Goal: Task Accomplishment & Management: Contribute content

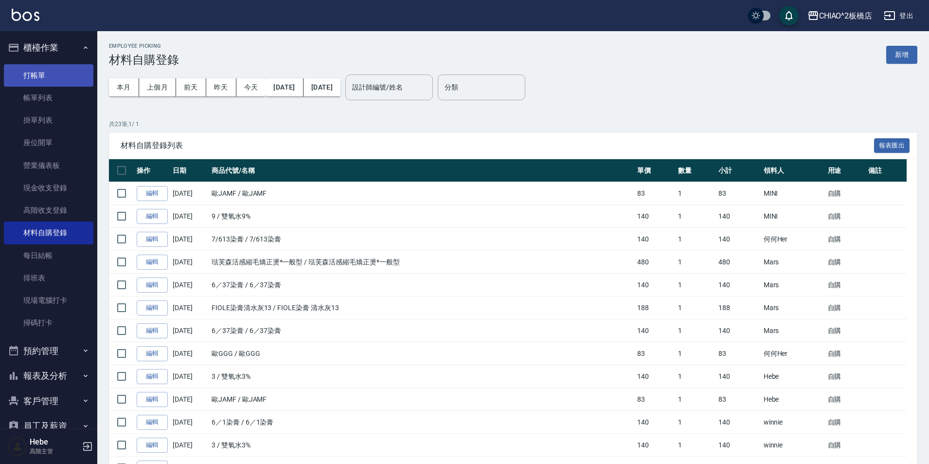
click at [37, 72] on link "打帳單" at bounding box center [49, 75] width 90 height 22
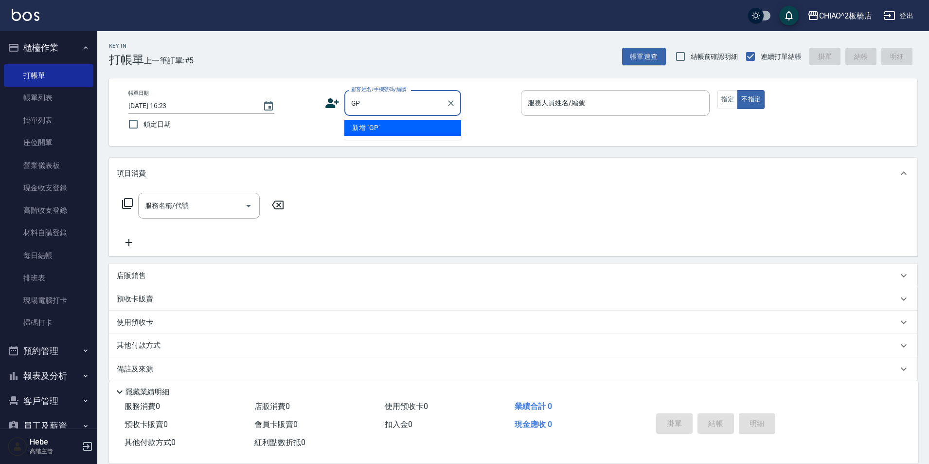
type input "G"
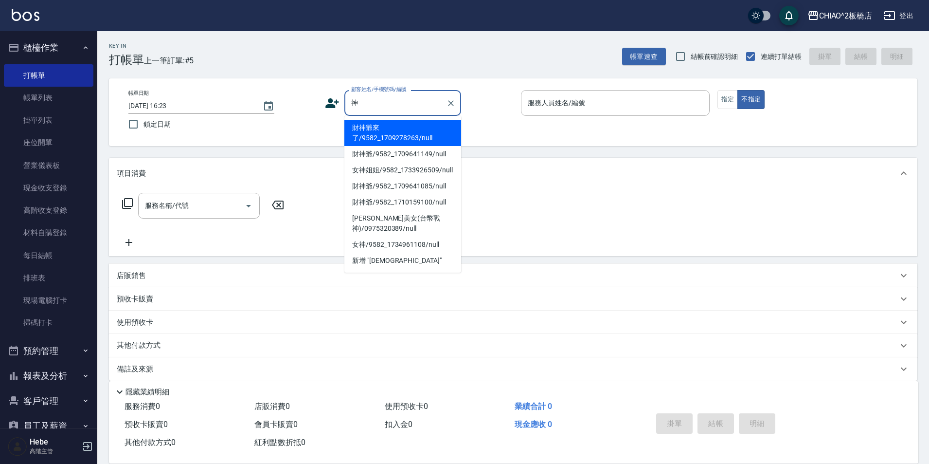
click at [416, 137] on li "財神爺來了/9582_1709278263/null" at bounding box center [402, 133] width 117 height 26
type input "財神爺來了/9582_1709278263/null"
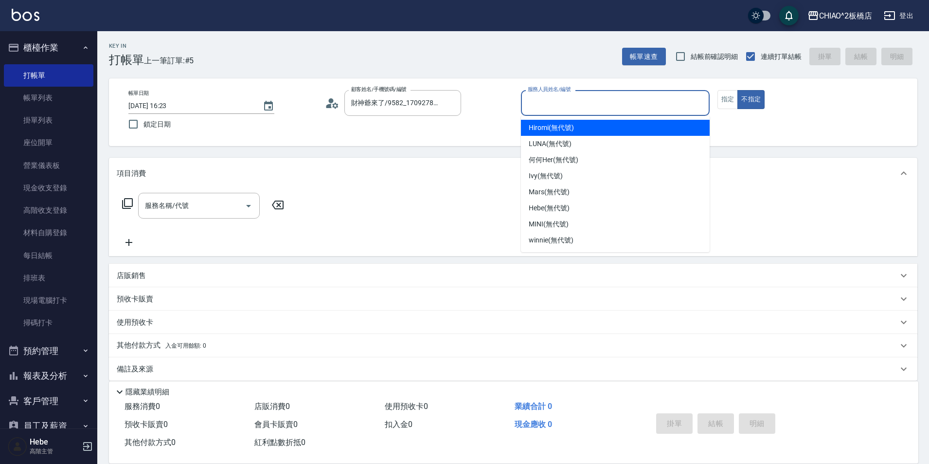
click at [561, 104] on input "服務人員姓名/編號" at bounding box center [615, 102] width 180 height 17
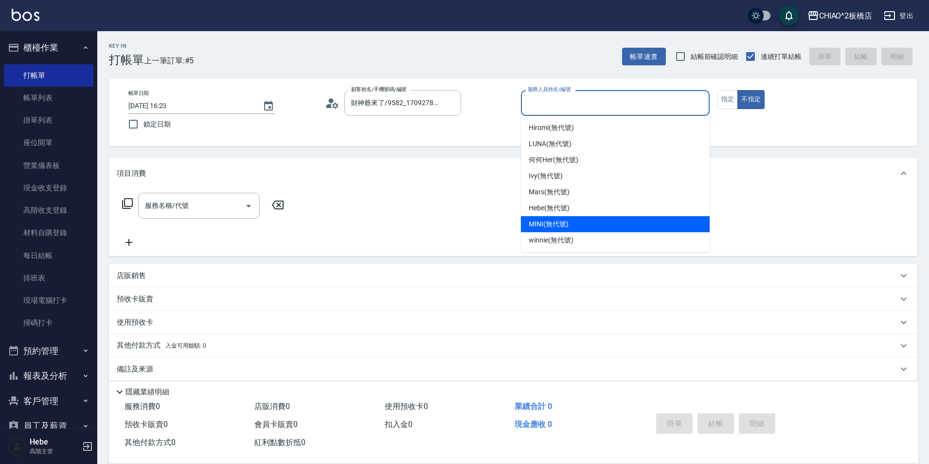
click at [573, 221] on div "MINI (無代號)" at bounding box center [615, 224] width 189 height 16
type input "MINI(無代號)"
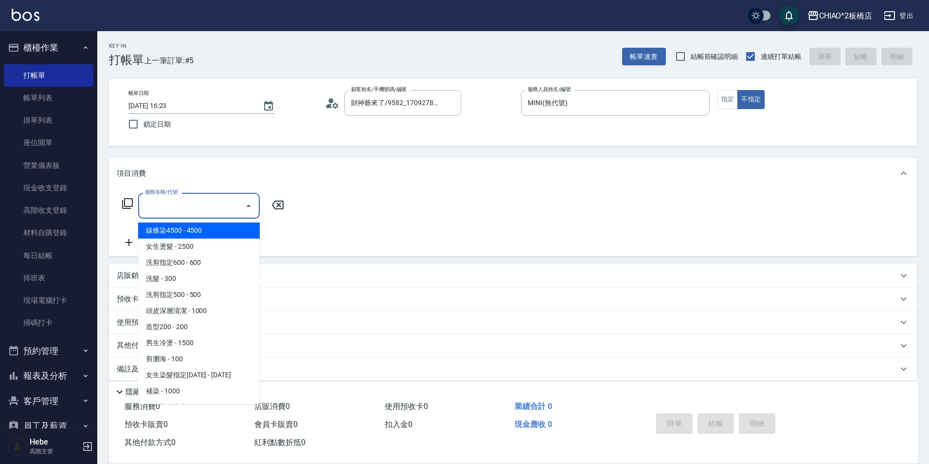
click at [173, 213] on input "服務名稱/代號" at bounding box center [192, 205] width 98 height 17
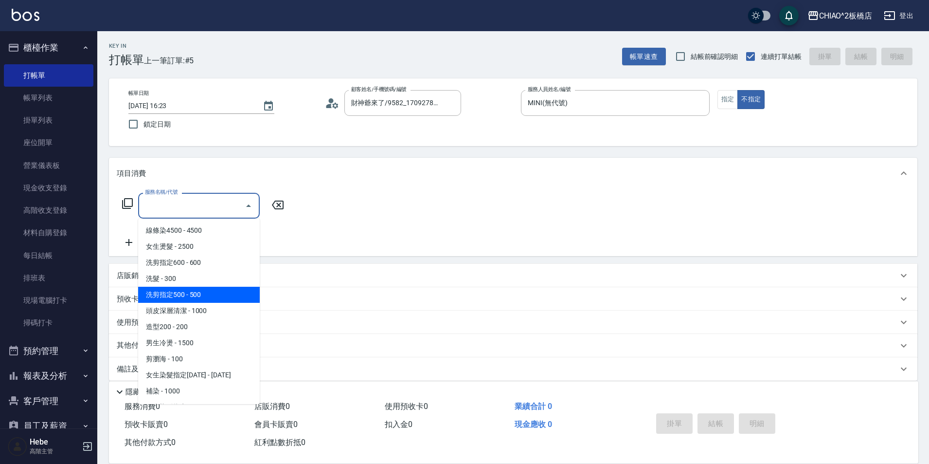
click at [187, 298] on span "洗剪指定500 - 500" at bounding box center [199, 295] width 122 height 16
type input "洗剪指定500(96681)"
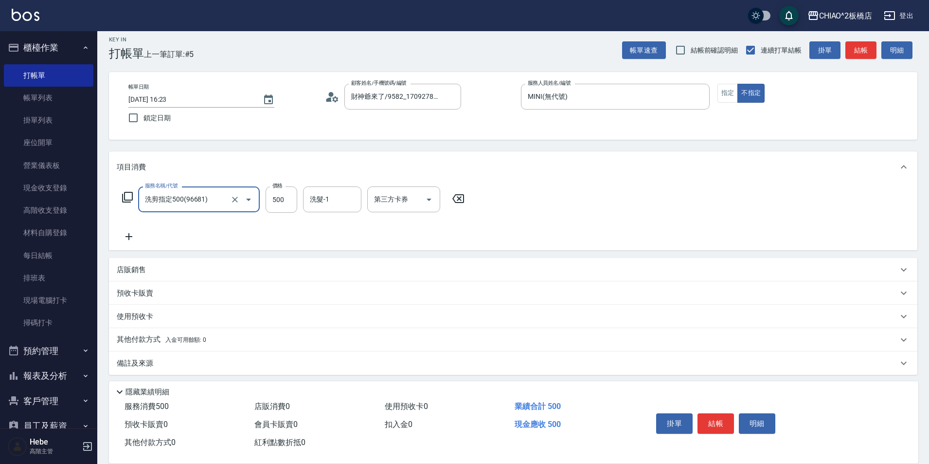
scroll to position [11, 0]
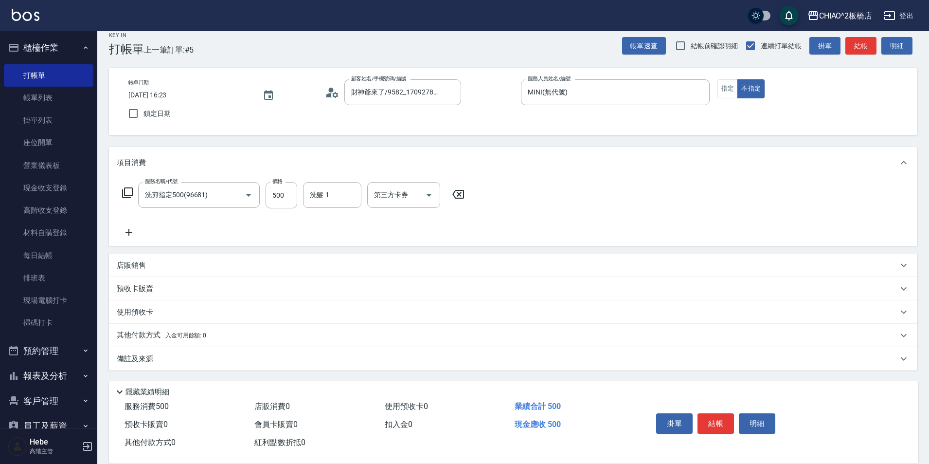
click at [194, 334] on span "入金可用餘額: 0" at bounding box center [185, 335] width 41 height 7
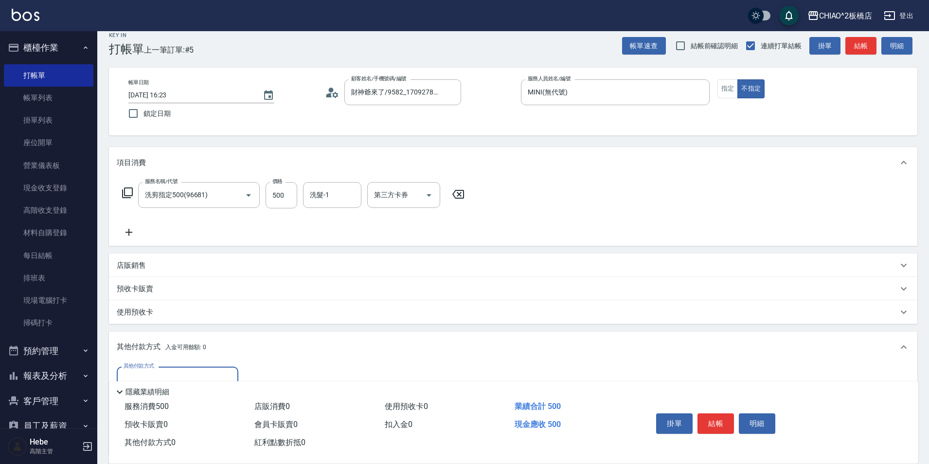
scroll to position [0, 0]
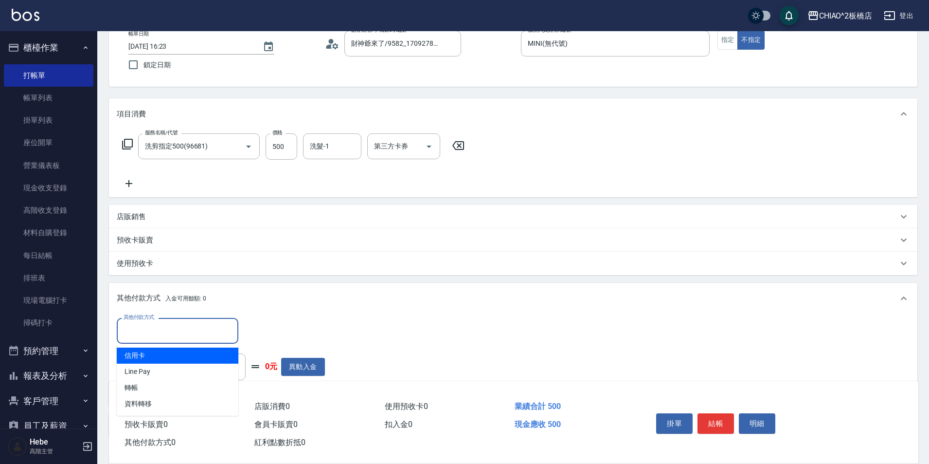
click at [189, 329] on input "其他付款方式" at bounding box center [177, 330] width 113 height 17
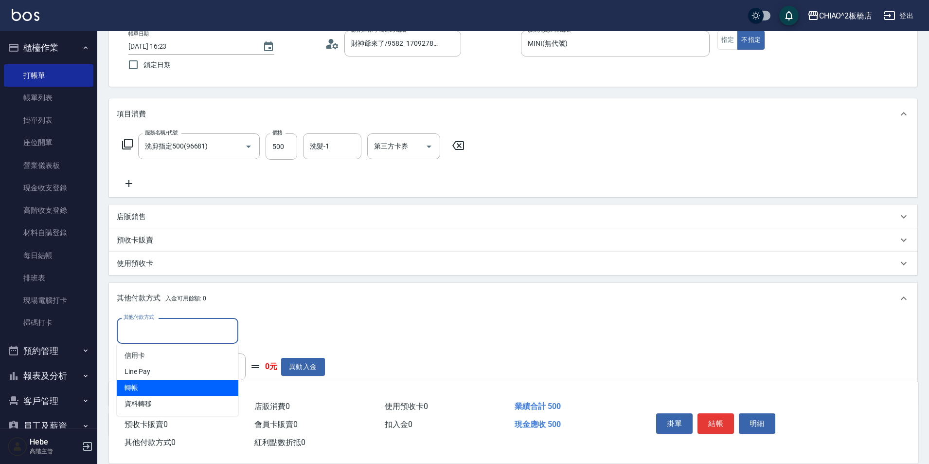
click at [178, 388] on span "轉帳" at bounding box center [178, 388] width 122 height 16
type input "轉帳"
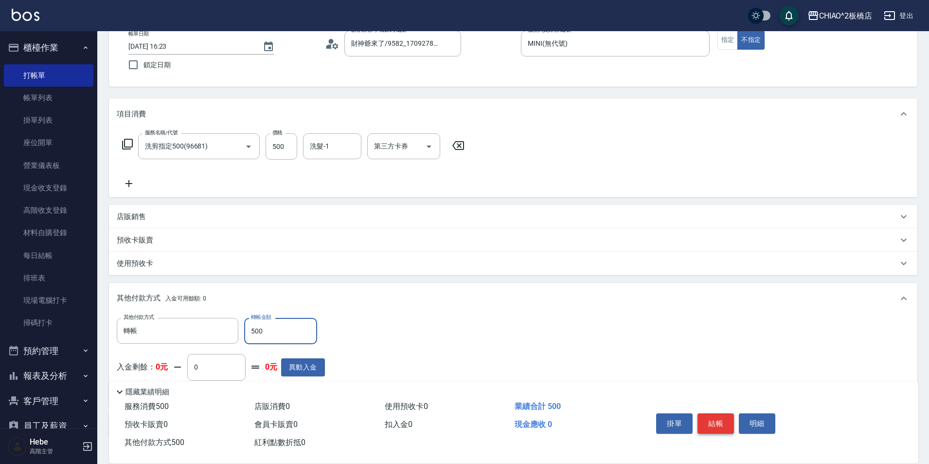
type input "500"
click at [723, 419] on button "結帳" at bounding box center [716, 423] width 36 height 20
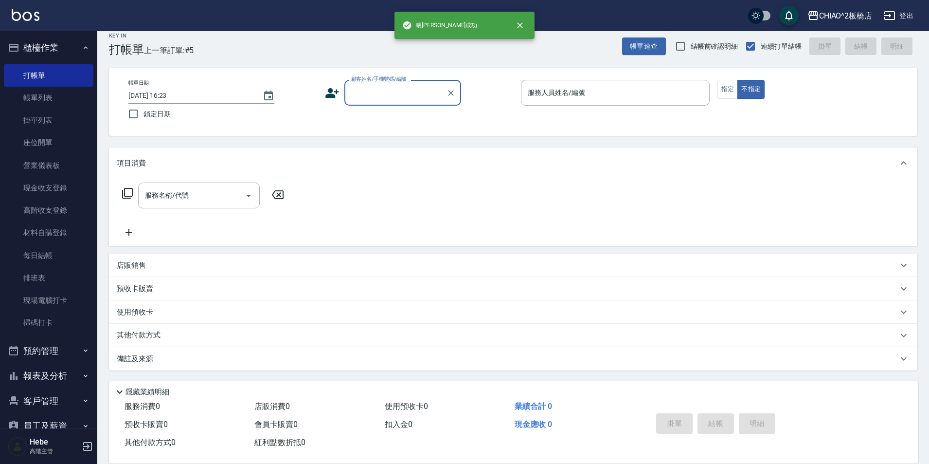
scroll to position [10, 0]
click at [390, 94] on input "顧客姓名/手機號碼/編號" at bounding box center [395, 92] width 93 height 17
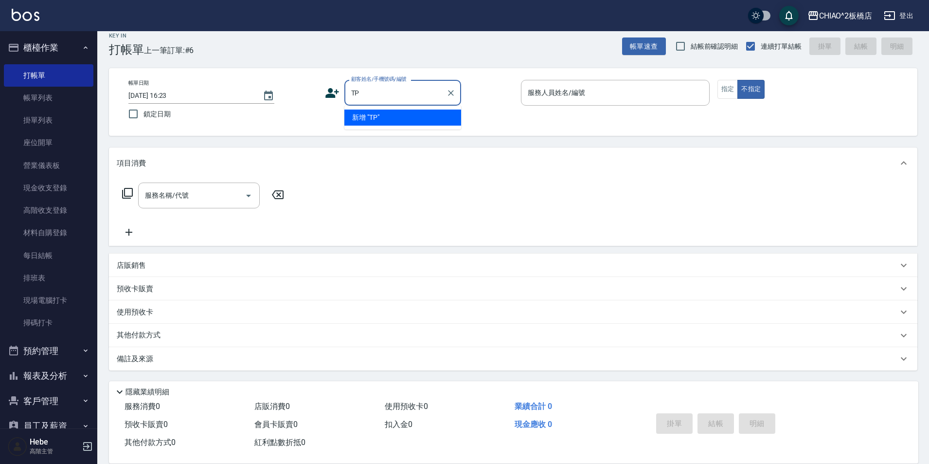
type input "T"
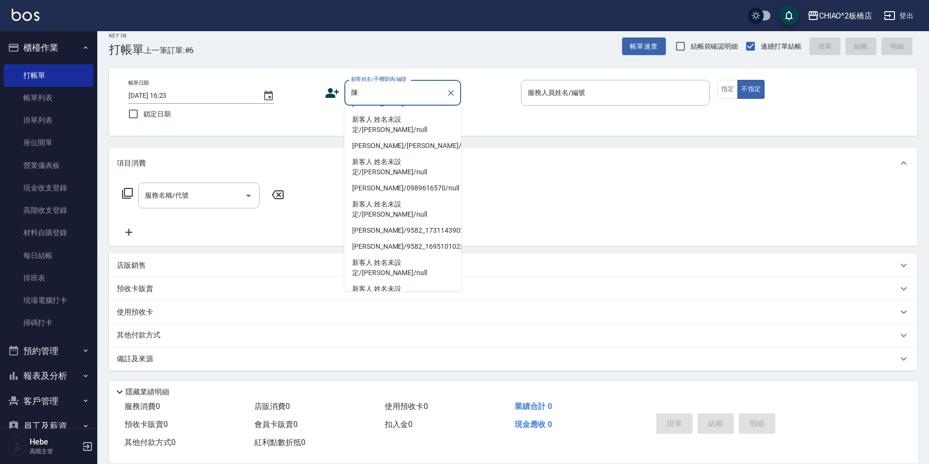
scroll to position [160, 0]
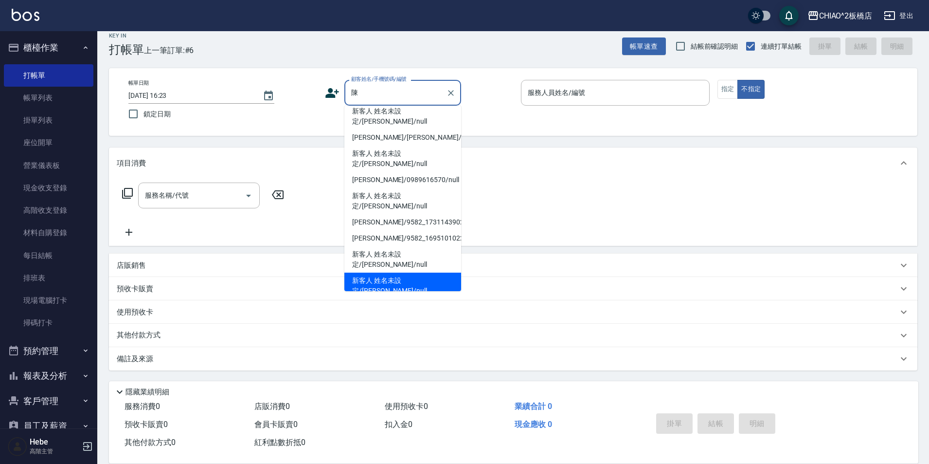
click at [446, 272] on li "新客人 姓名未設定/[PERSON_NAME]/null" at bounding box center [402, 285] width 117 height 26
type input "新客人 姓名未設定/[PERSON_NAME]/null"
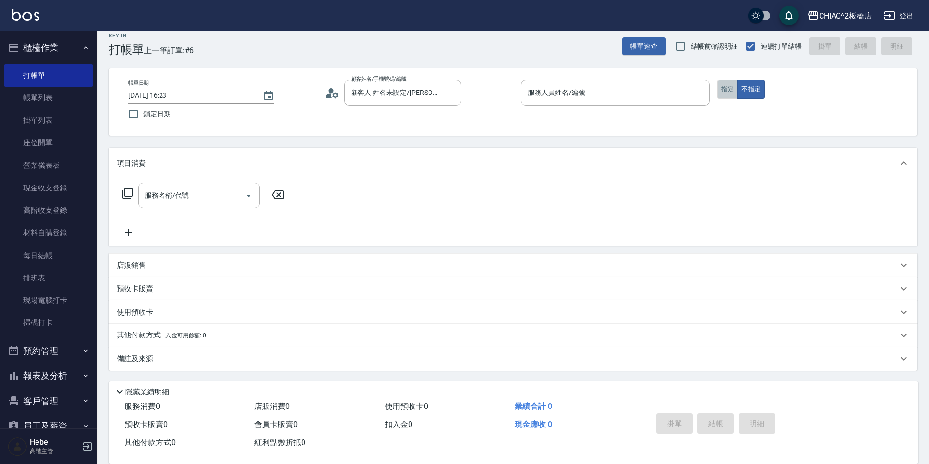
click at [729, 90] on button "指定" at bounding box center [728, 89] width 21 height 19
click at [570, 95] on div "服務人員姓名/編號 服務人員姓名/編號" at bounding box center [615, 93] width 189 height 26
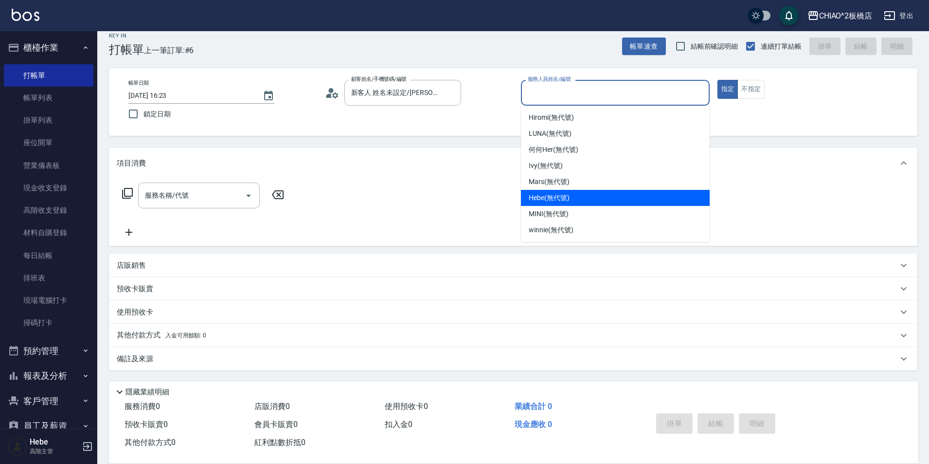
click at [560, 197] on span "Hebe (無代號)" at bounding box center [549, 198] width 41 height 10
type input "Hebe(無代號)"
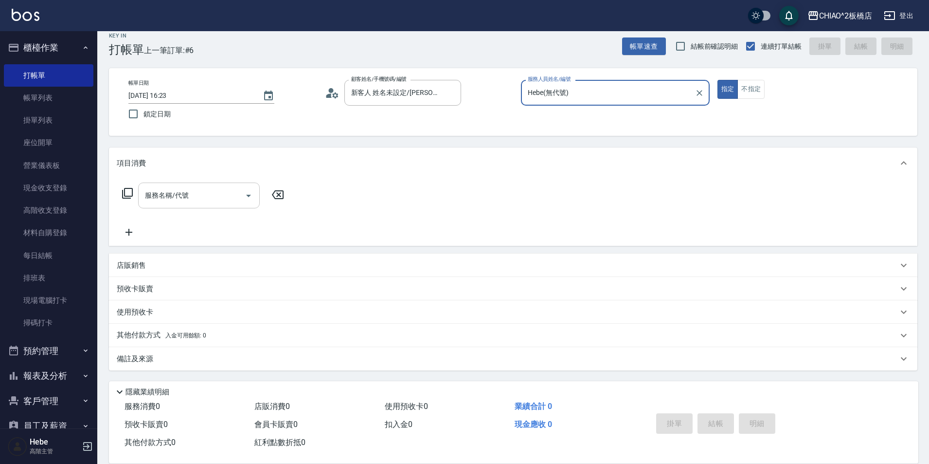
click at [194, 193] on input "服務名稱/代號" at bounding box center [192, 195] width 98 height 17
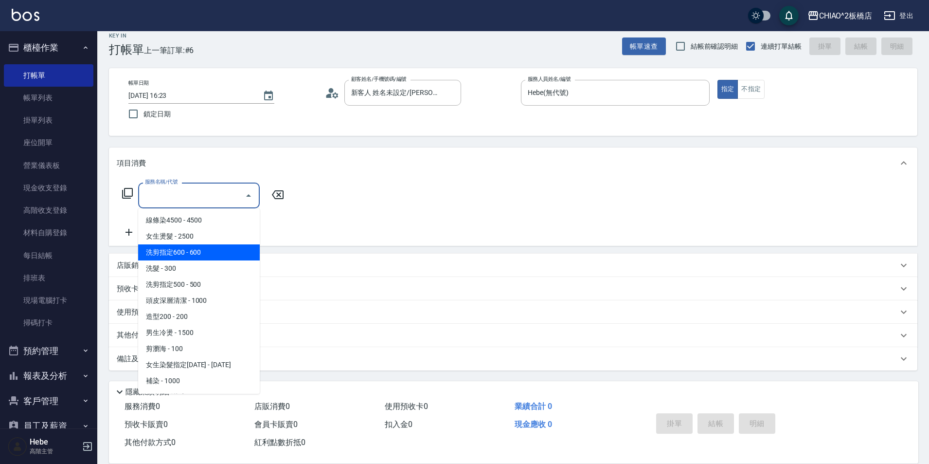
click at [197, 255] on span "洗剪指定600 - 600" at bounding box center [199, 252] width 122 height 16
type input "洗剪指定600(96678)"
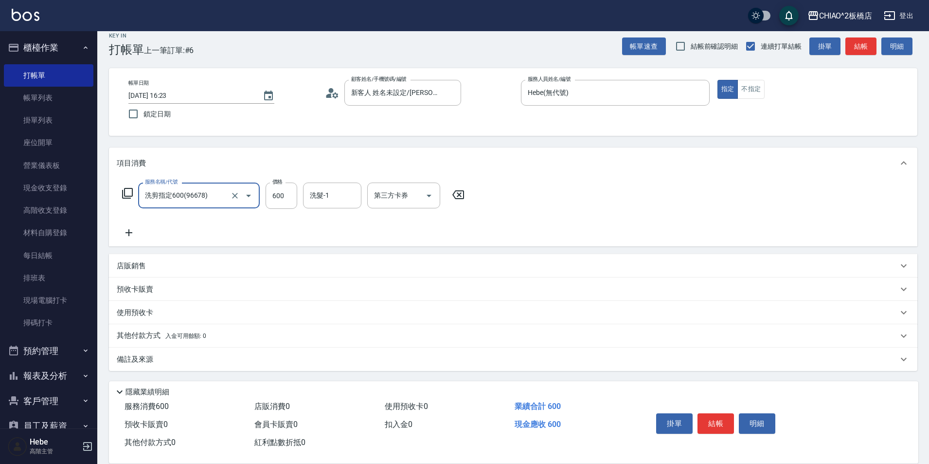
click at [130, 230] on icon at bounding box center [129, 233] width 24 height 12
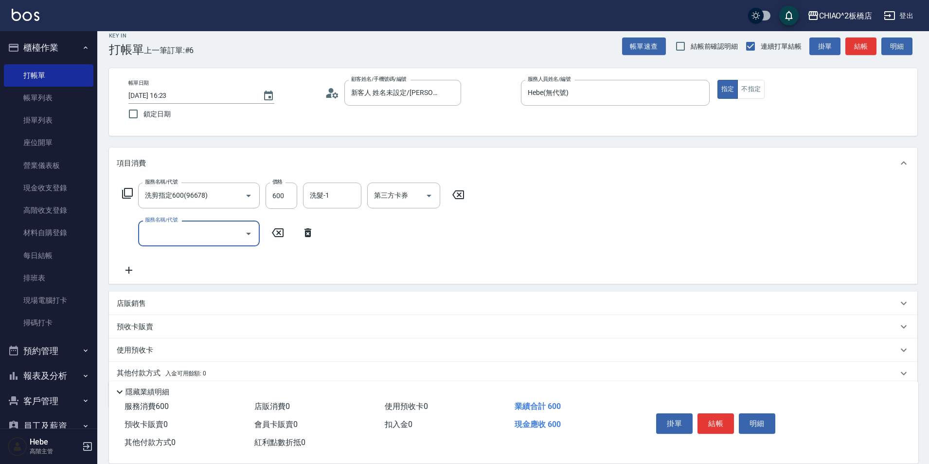
click at [200, 232] on input "服務名稱/代號" at bounding box center [192, 233] width 98 height 17
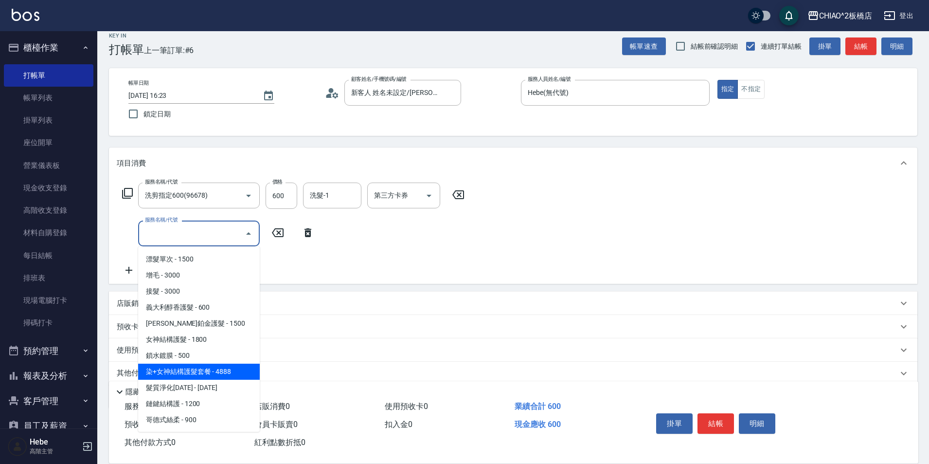
scroll to position [197, 0]
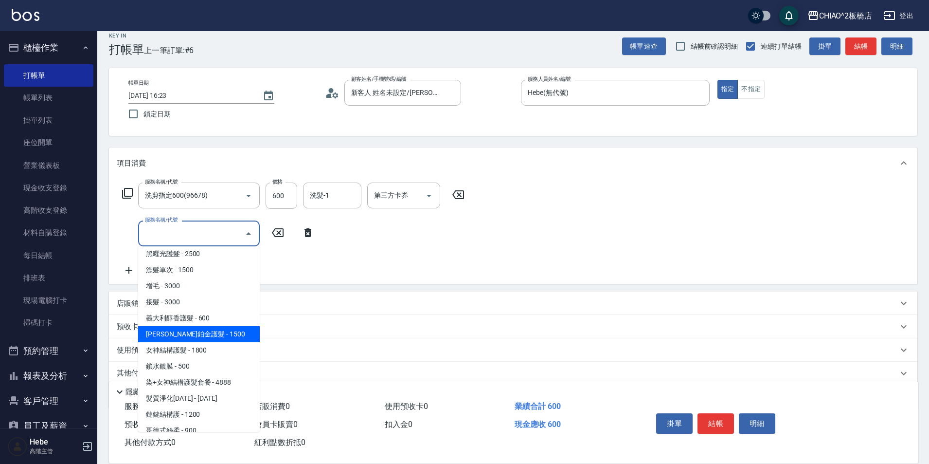
click at [211, 338] on span "[PERSON_NAME]鉑金護髮 - 1500" at bounding box center [199, 334] width 122 height 16
type input "[PERSON_NAME]鉑金護髮(126204)"
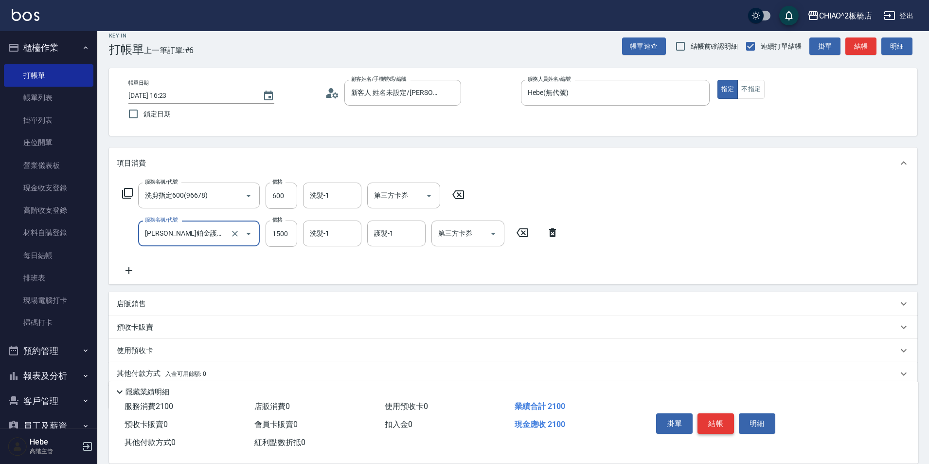
click at [722, 423] on button "結帳" at bounding box center [716, 423] width 36 height 20
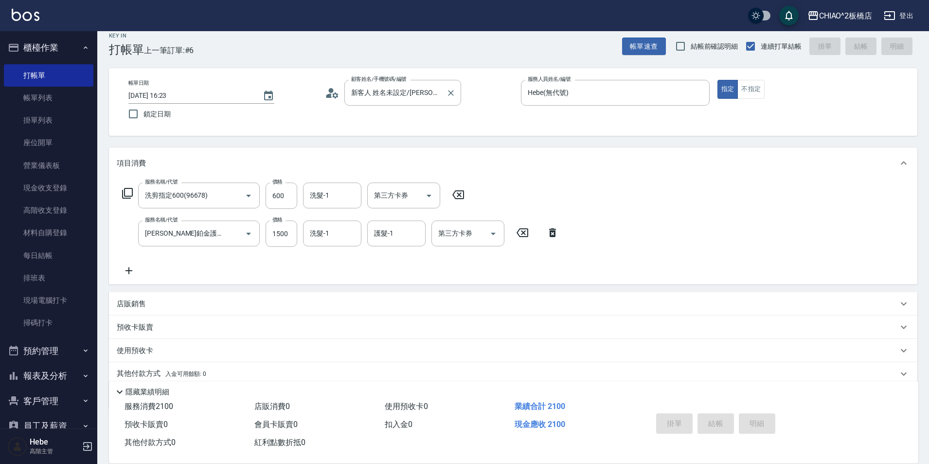
type input "[DATE] 16:28"
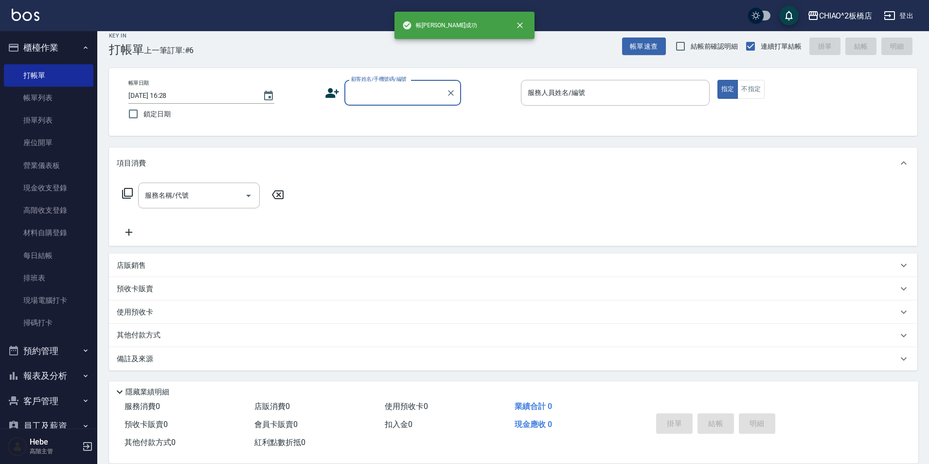
scroll to position [0, 0]
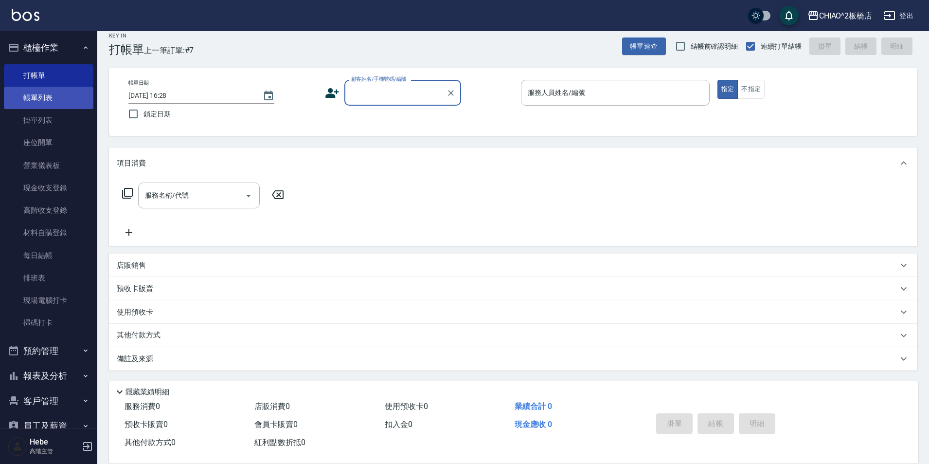
click at [36, 88] on link "帳單列表" at bounding box center [49, 98] width 90 height 22
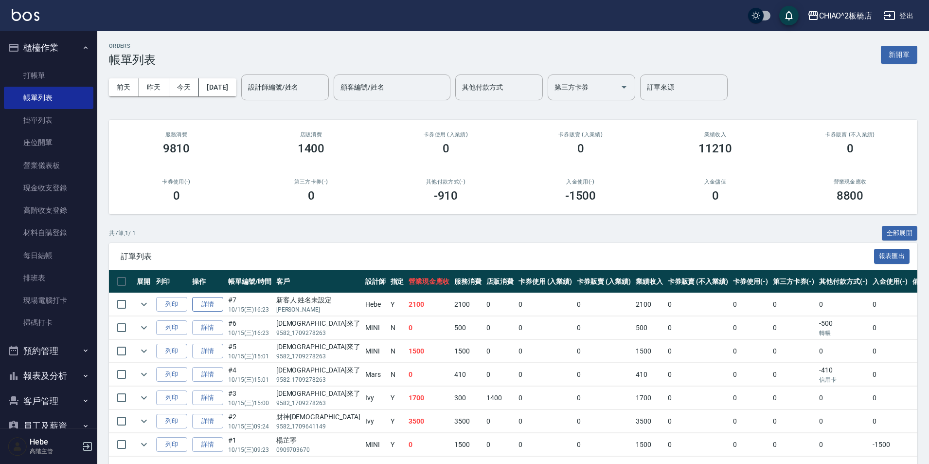
click at [211, 304] on link "詳情" at bounding box center [207, 304] width 31 height 15
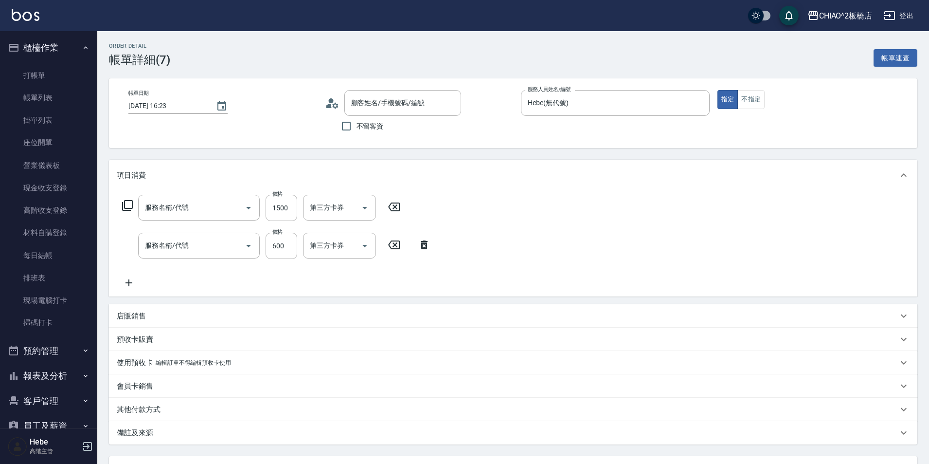
type input "[DATE] 16:23"
type input "Hebe(無代號)"
type input "[PERSON_NAME]鉑金護髮(126204)"
type input "洗剪指定600(96678)"
type input "新客人 姓名未設定/[PERSON_NAME]/null"
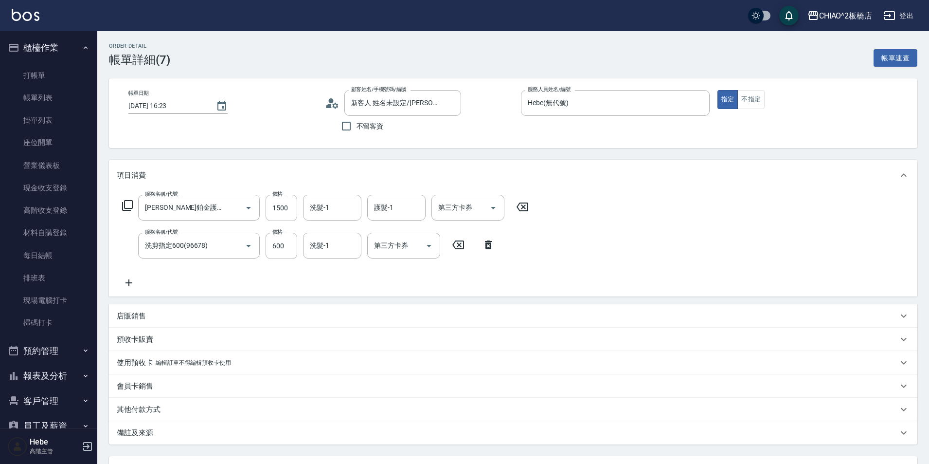
click at [329, 104] on icon at bounding box center [332, 103] width 15 height 15
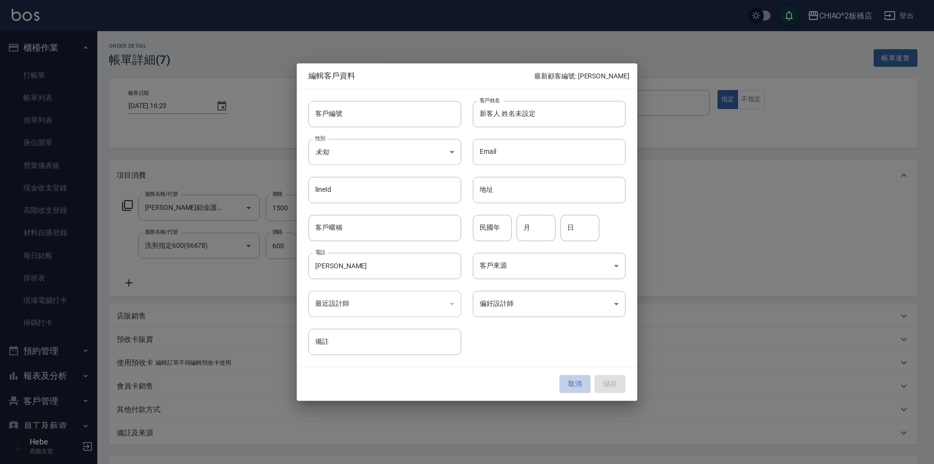
click at [573, 385] on button "取消" at bounding box center [575, 384] width 31 height 18
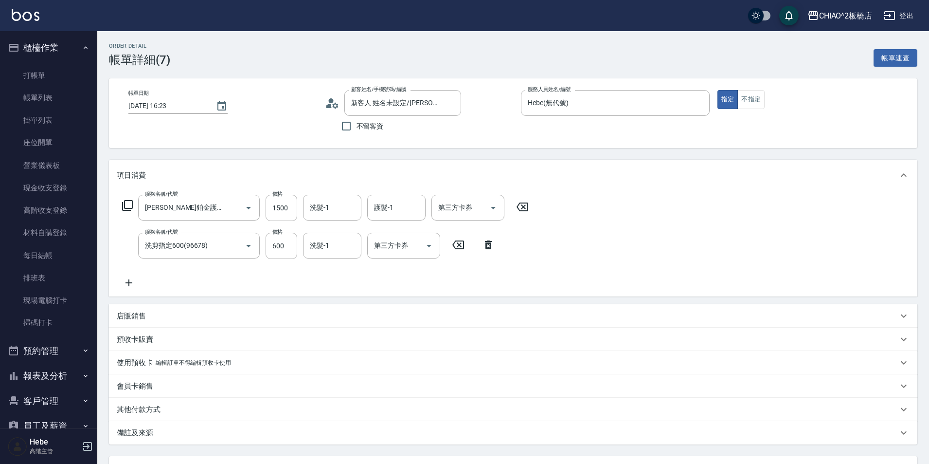
click at [329, 103] on icon at bounding box center [332, 103] width 15 height 15
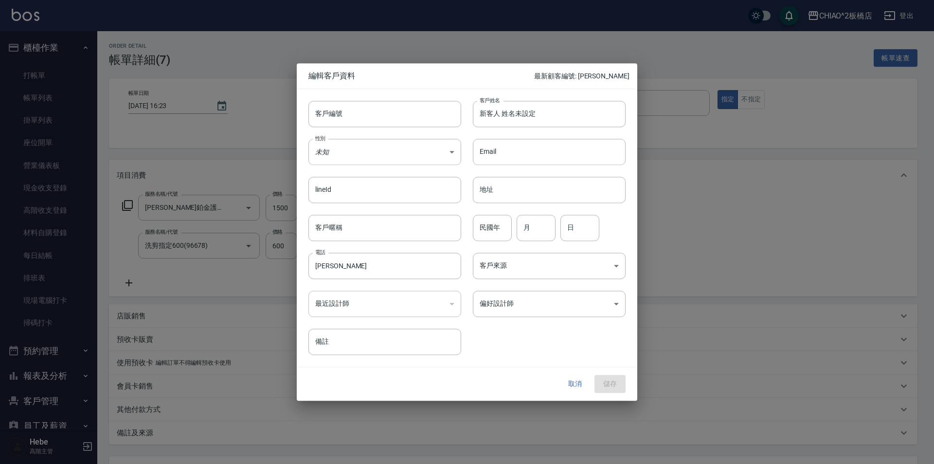
click at [571, 381] on button "取消" at bounding box center [575, 384] width 31 height 18
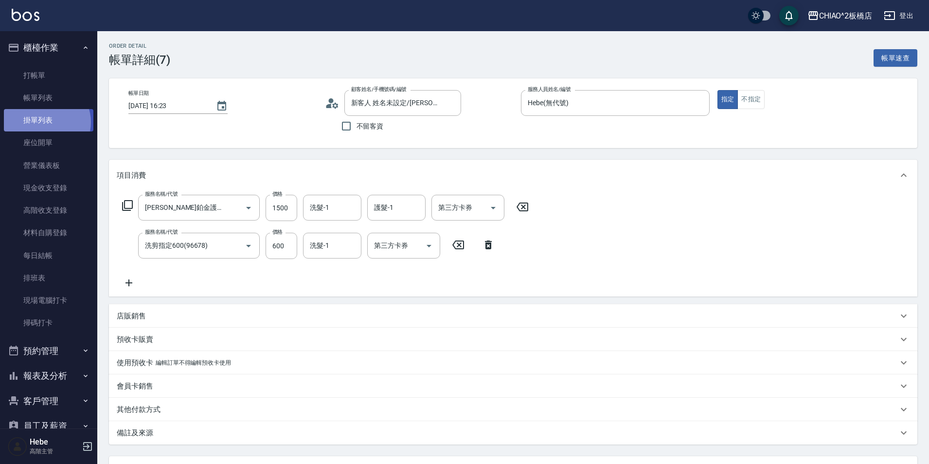
click at [46, 122] on link "掛單列表" at bounding box center [49, 120] width 90 height 22
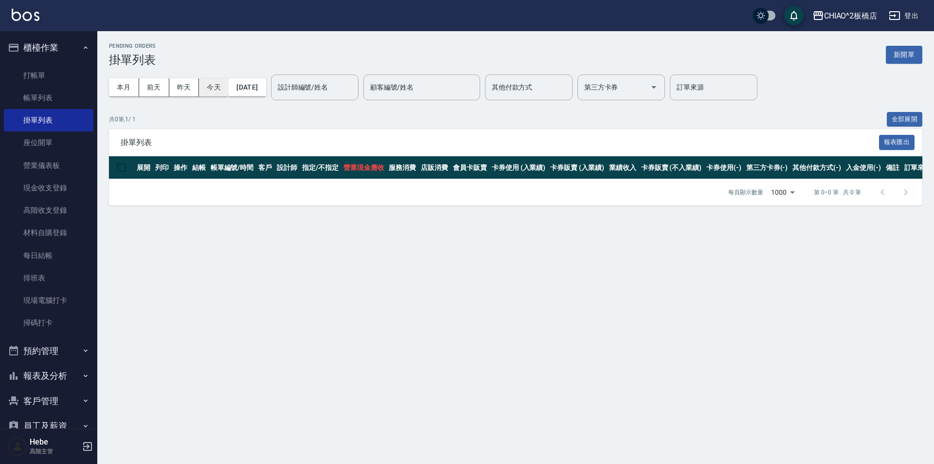
click at [221, 90] on button "今天" at bounding box center [214, 87] width 30 height 18
click at [39, 77] on link "打帳單" at bounding box center [49, 75] width 90 height 22
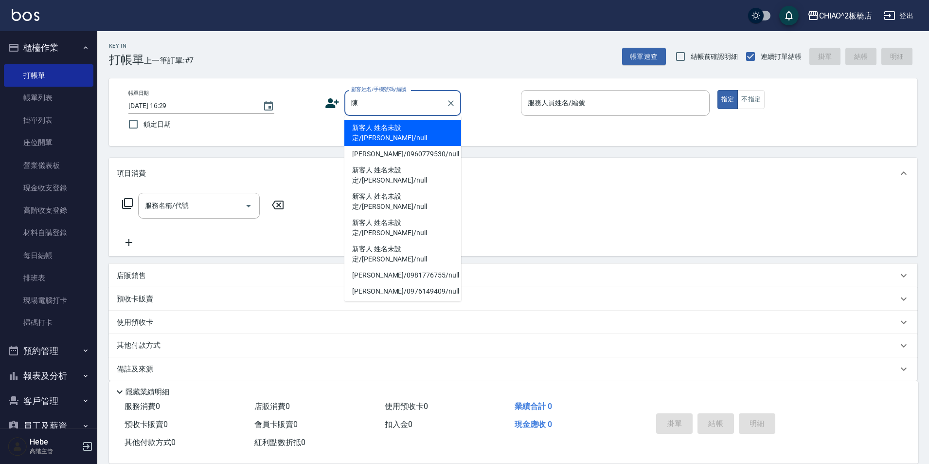
click at [393, 129] on li "新客人 姓名未設定/[PERSON_NAME]/null" at bounding box center [402, 133] width 117 height 26
type input "新客人 姓名未設定/[PERSON_NAME]/null"
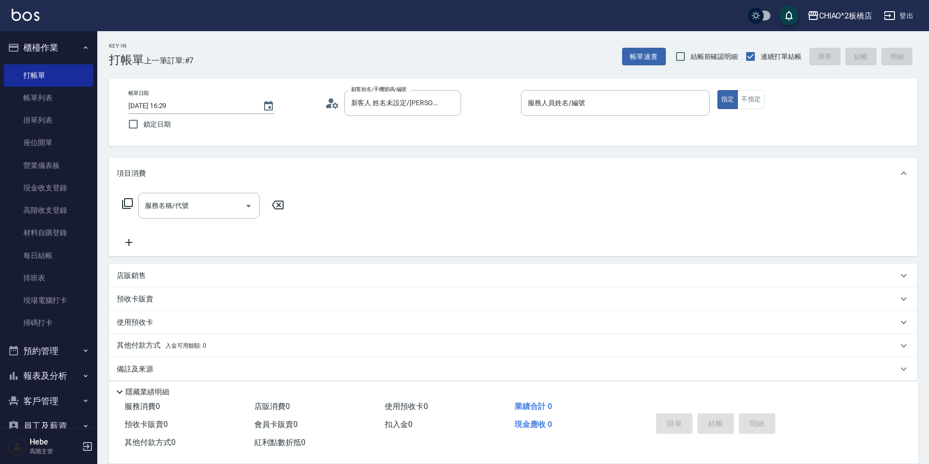
click at [328, 104] on icon at bounding box center [332, 103] width 15 height 15
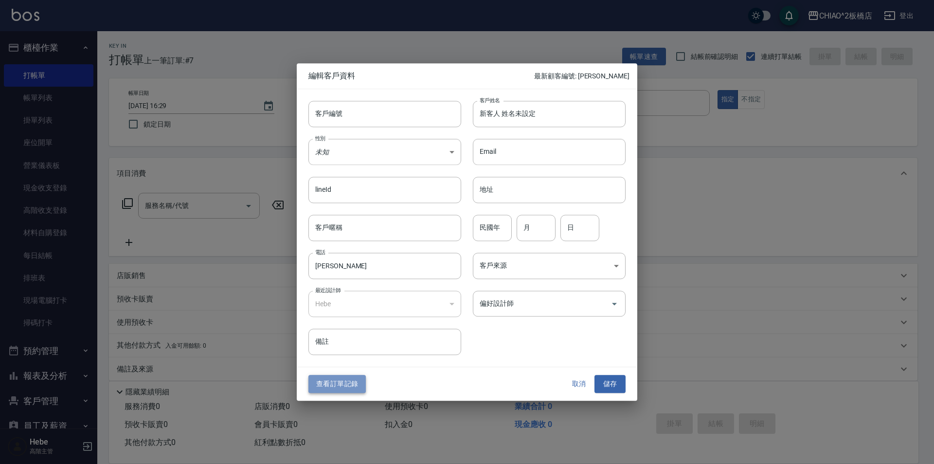
click at [339, 387] on button "查看訂單記錄" at bounding box center [336, 384] width 57 height 18
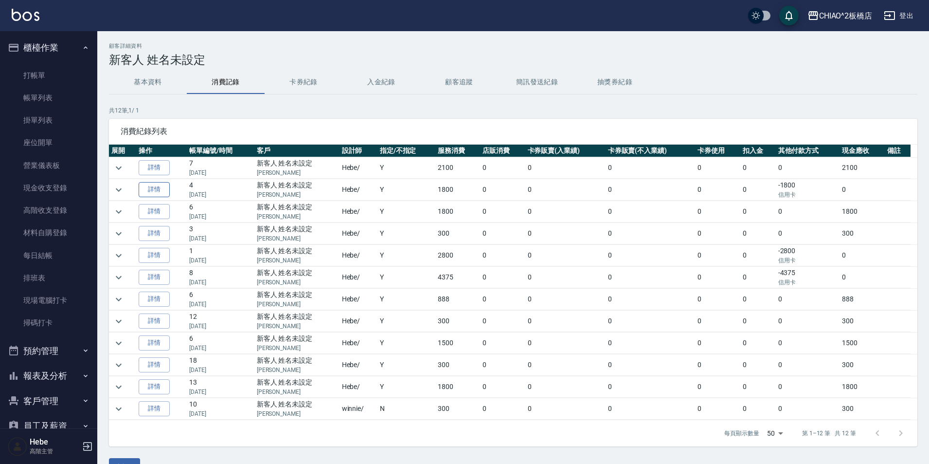
click at [150, 189] on link "詳情" at bounding box center [154, 189] width 31 height 15
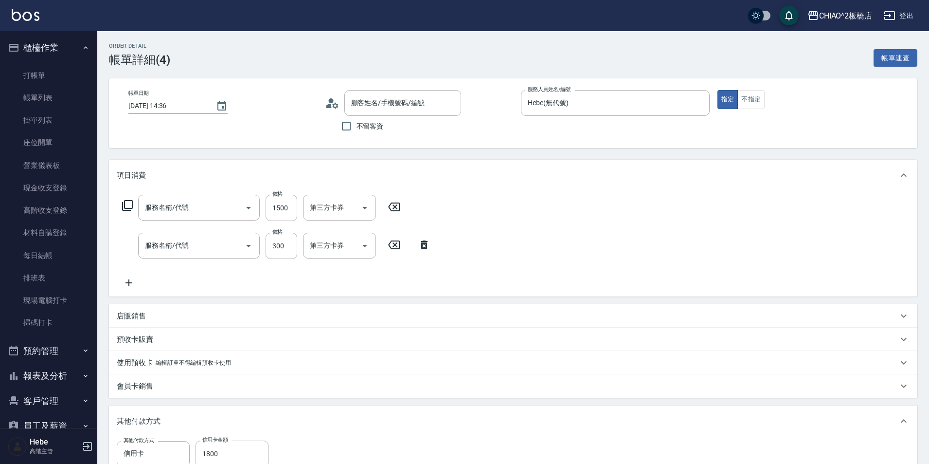
type input "[DATE] 14:36"
type input "Hebe(無代號)"
type input "女生染髮指定2000(96698)"
type input "洗髮(96679)"
type input "新客人 姓名未設定/[PERSON_NAME]/null"
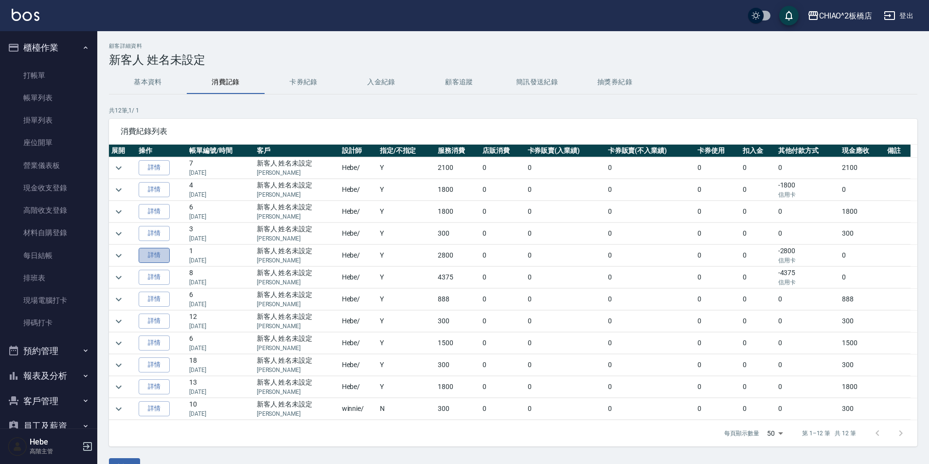
click at [156, 255] on link "詳情" at bounding box center [154, 255] width 31 height 15
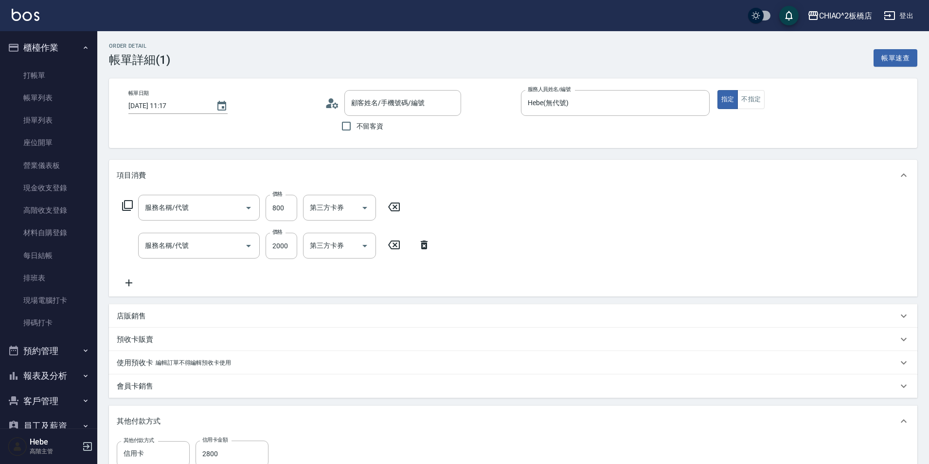
type input "[DATE] 11:17"
type input "Hebe(無代號)"
type input "新客人 姓名未設定/[PERSON_NAME]/null"
type input "補染(96701)"
type input "女生燙髮(96677)"
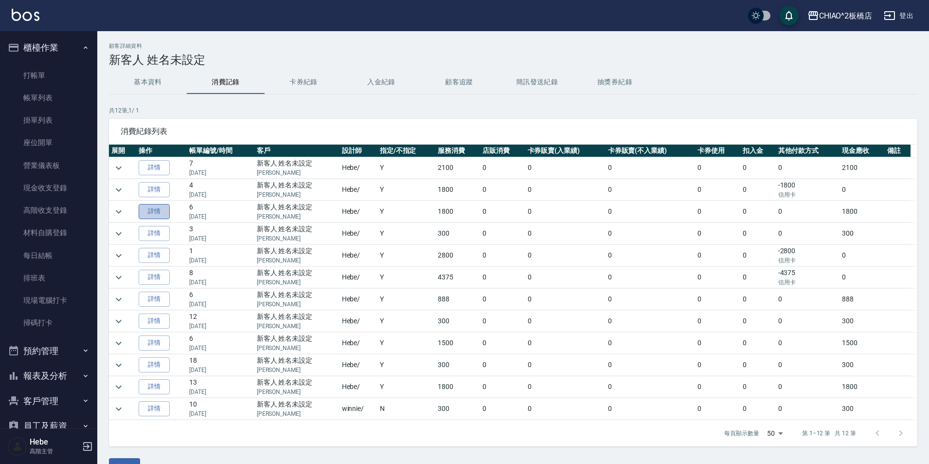
click at [149, 209] on link "詳情" at bounding box center [154, 211] width 31 height 15
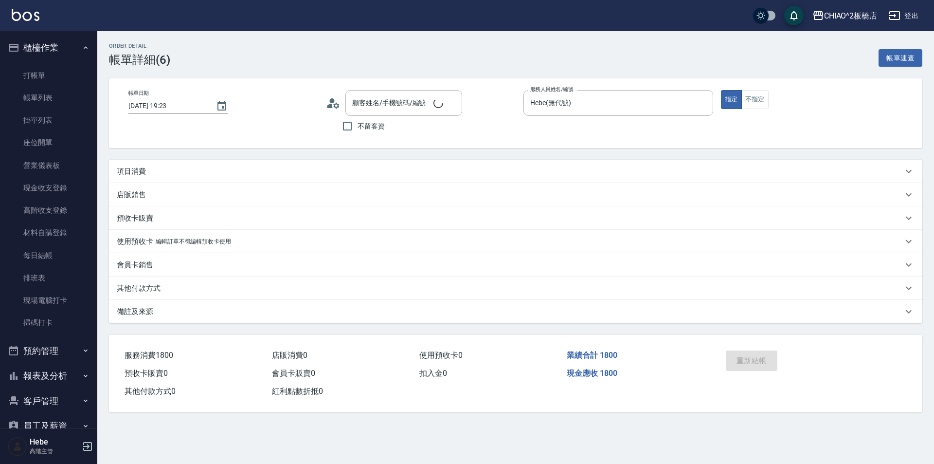
type input "[DATE] 19:23"
type input "Hebe(無代號)"
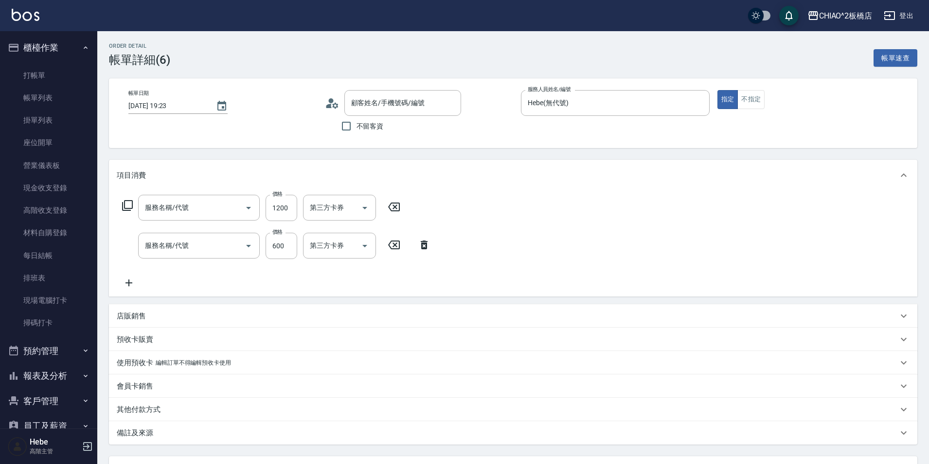
type input "新客人 姓名未設定/[PERSON_NAME]/null"
type input "女神結構護髮(126205)"
type input "洗剪指定600(96678)"
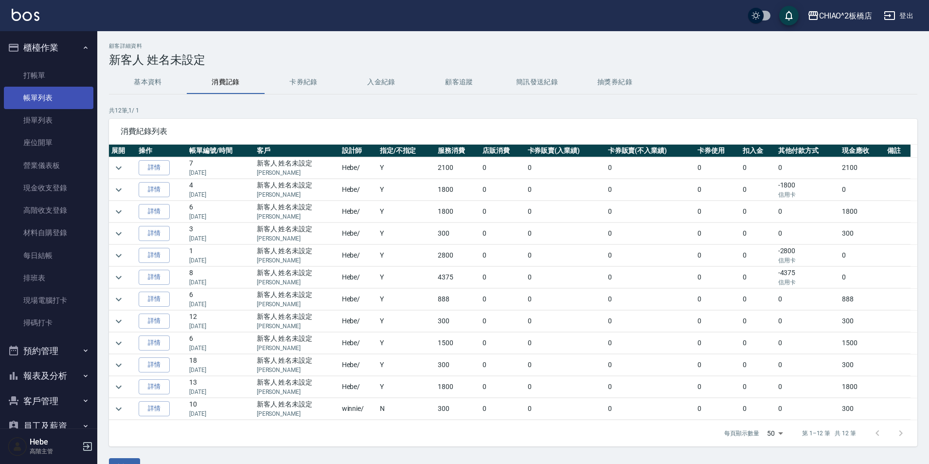
click at [42, 99] on link "帳單列表" at bounding box center [49, 98] width 90 height 22
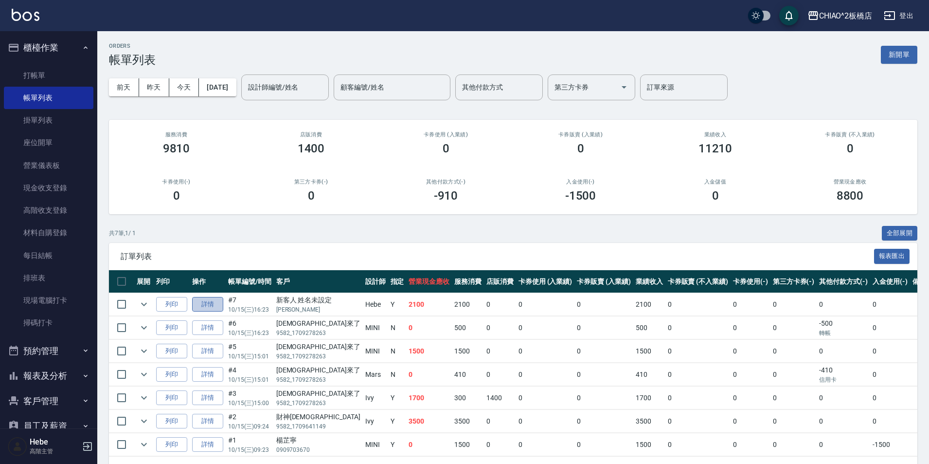
click at [210, 306] on link "詳情" at bounding box center [207, 304] width 31 height 15
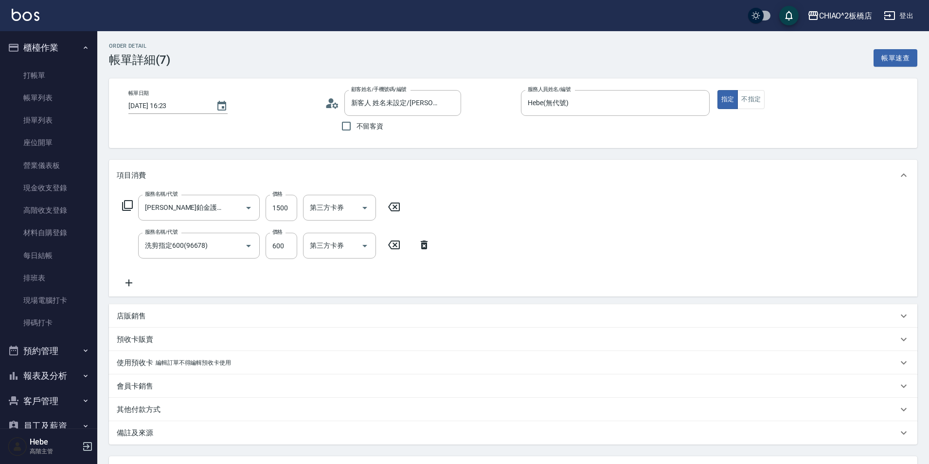
type input "新客人 姓名未設定/[PERSON_NAME]/null"
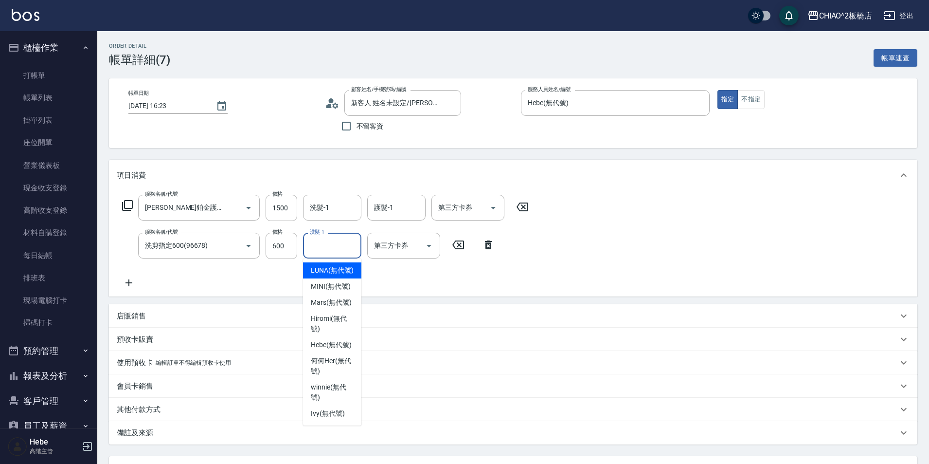
click at [344, 244] on input "洗髮-1" at bounding box center [333, 245] width 50 height 17
click at [335, 303] on span "Mars (無代號)" at bounding box center [331, 302] width 41 height 10
type input "Mars(無代號)"
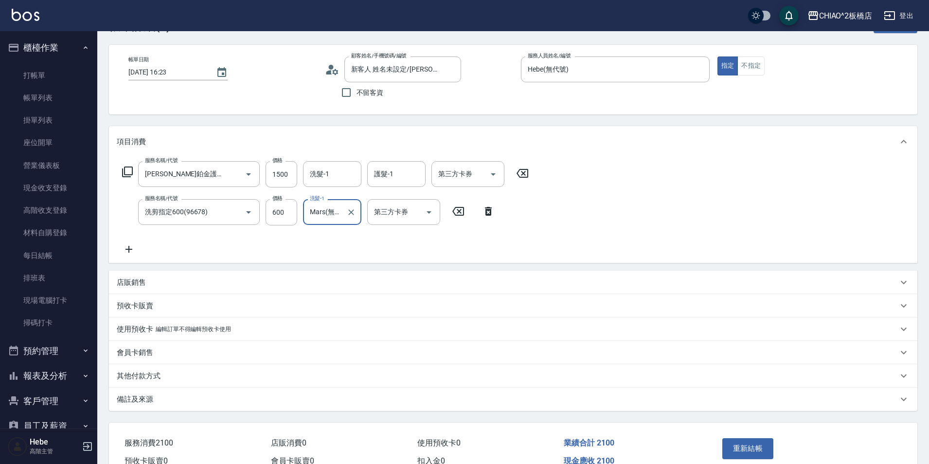
scroll to position [86, 0]
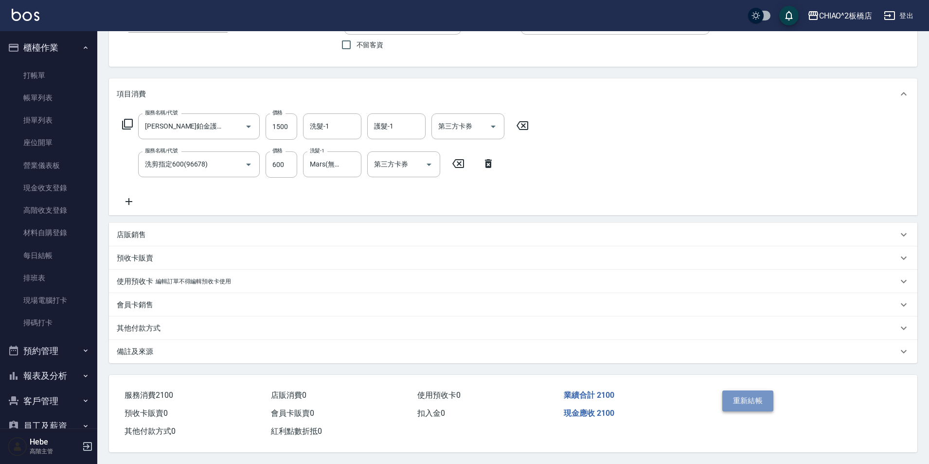
click at [759, 396] on button "重新結帳" at bounding box center [749, 400] width 52 height 20
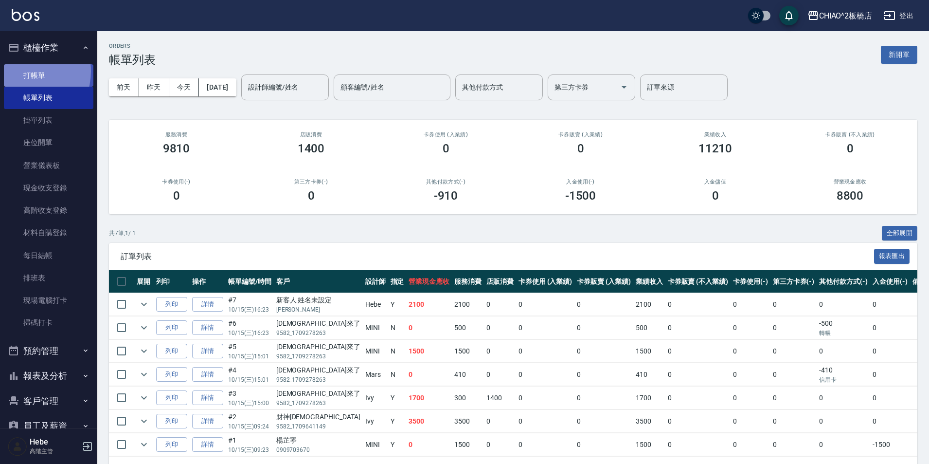
click at [21, 71] on link "打帳單" at bounding box center [49, 75] width 90 height 22
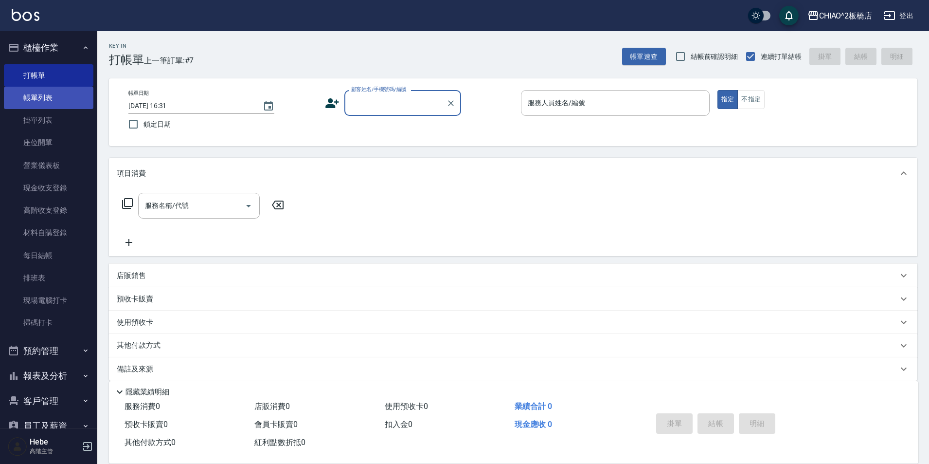
click at [42, 94] on link "帳單列表" at bounding box center [49, 98] width 90 height 22
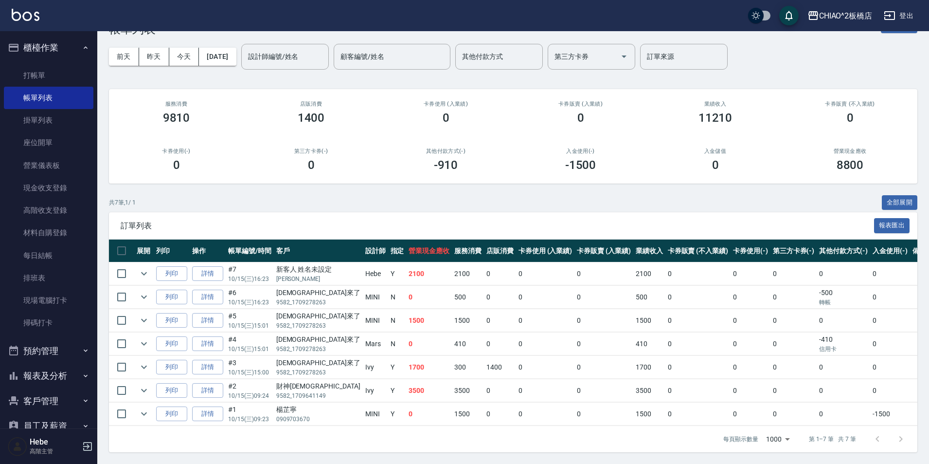
scroll to position [38, 0]
click at [65, 71] on link "打帳單" at bounding box center [49, 75] width 90 height 22
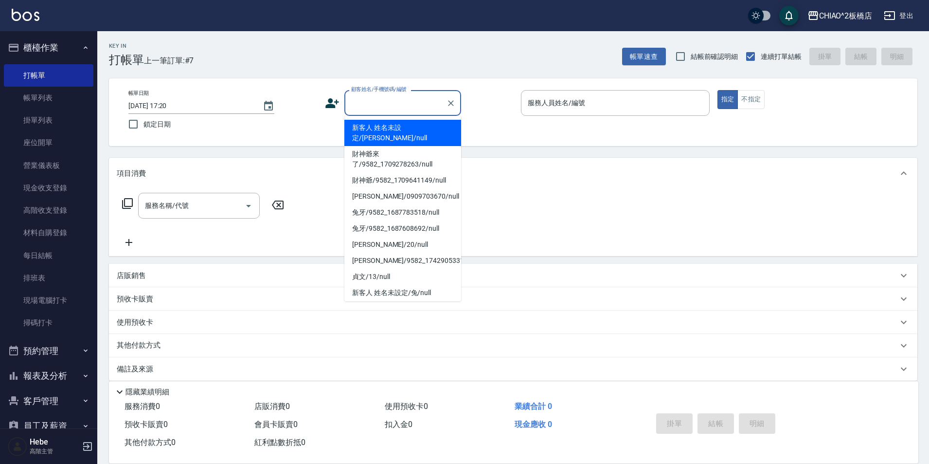
click at [383, 106] on input "顧客姓名/手機號碼/編號" at bounding box center [395, 102] width 93 height 17
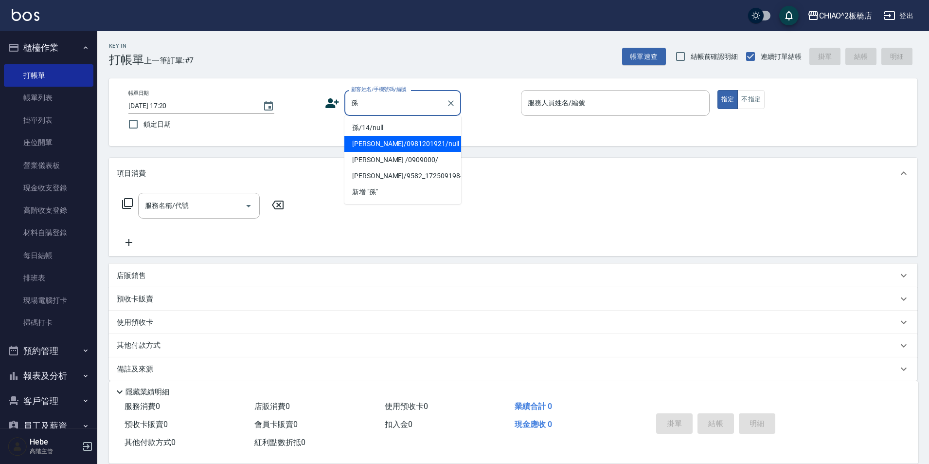
click at [418, 143] on li "[PERSON_NAME]/0981201921/null" at bounding box center [402, 144] width 117 height 16
type input "[PERSON_NAME]/0981201921/null"
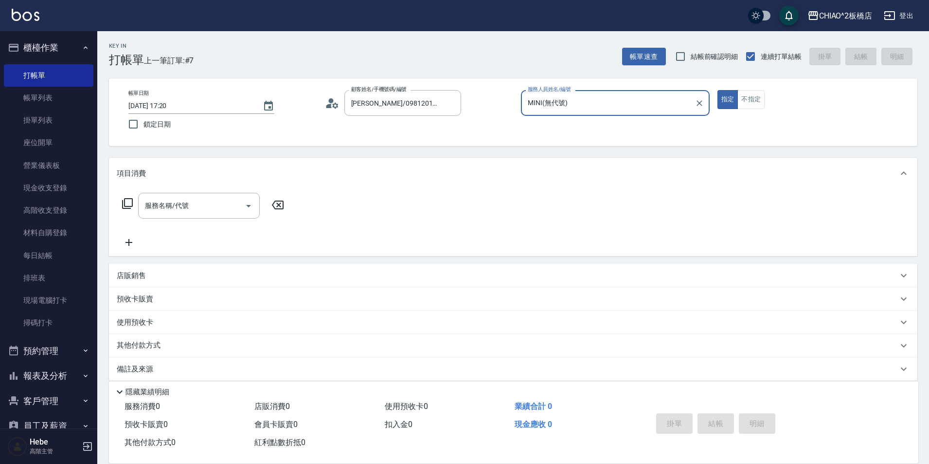
type input "MINI(無代號)"
click at [222, 202] on input "服務名稱/代號" at bounding box center [192, 205] width 98 height 17
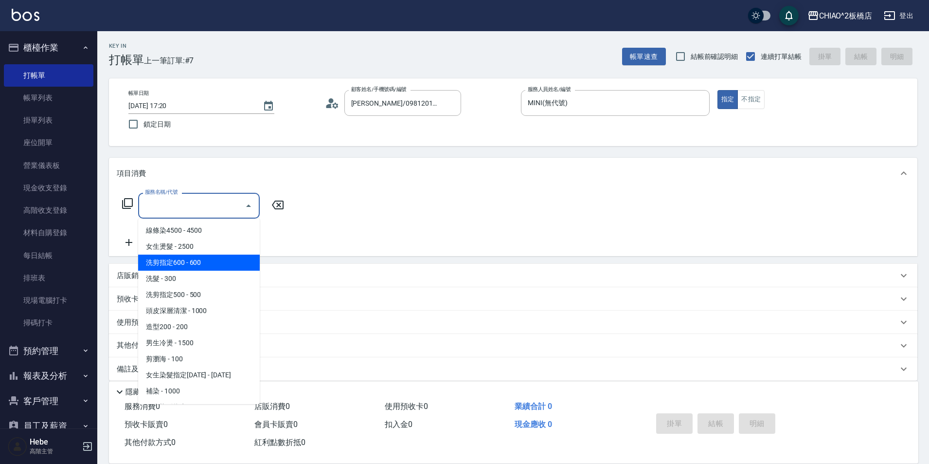
click at [207, 263] on span "洗剪指定600 - 600" at bounding box center [199, 262] width 122 height 16
type input "洗剪指定600(96678)"
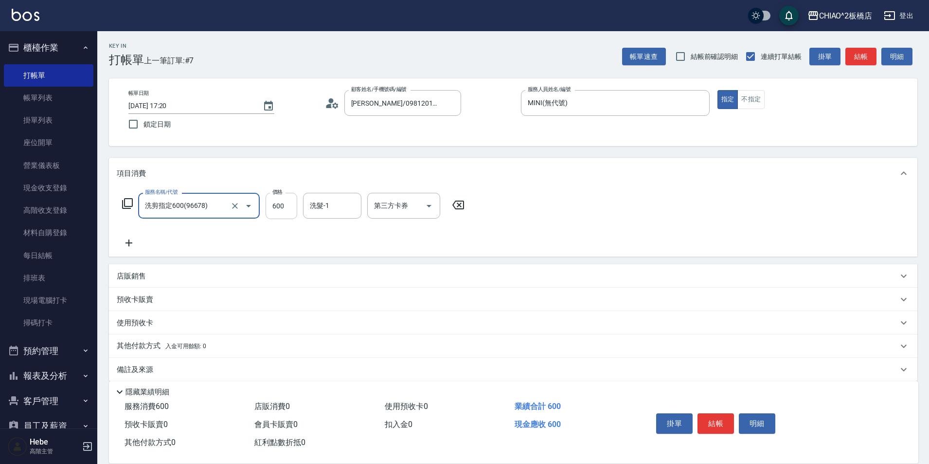
click at [287, 213] on input "600" at bounding box center [282, 206] width 32 height 26
type input "700"
click at [718, 414] on button "結帳" at bounding box center [716, 423] width 36 height 20
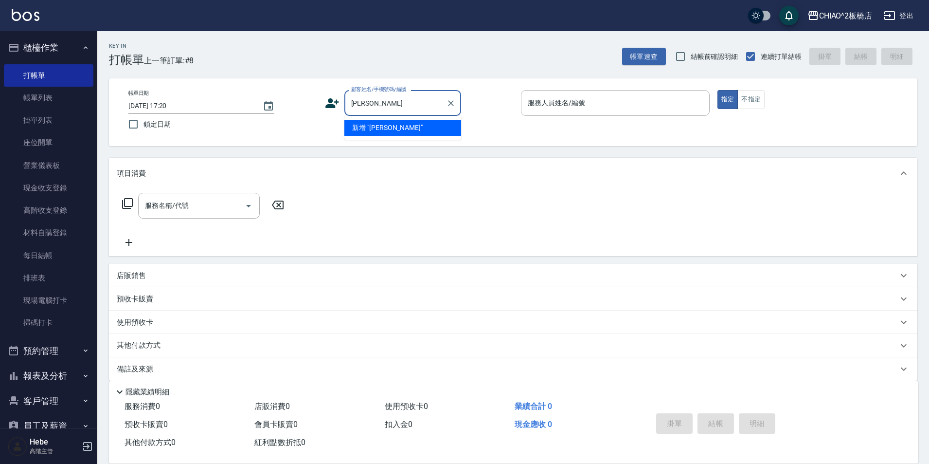
click at [394, 123] on li "新增 "[PERSON_NAME]"" at bounding box center [402, 128] width 117 height 16
type input "[PERSON_NAME]"
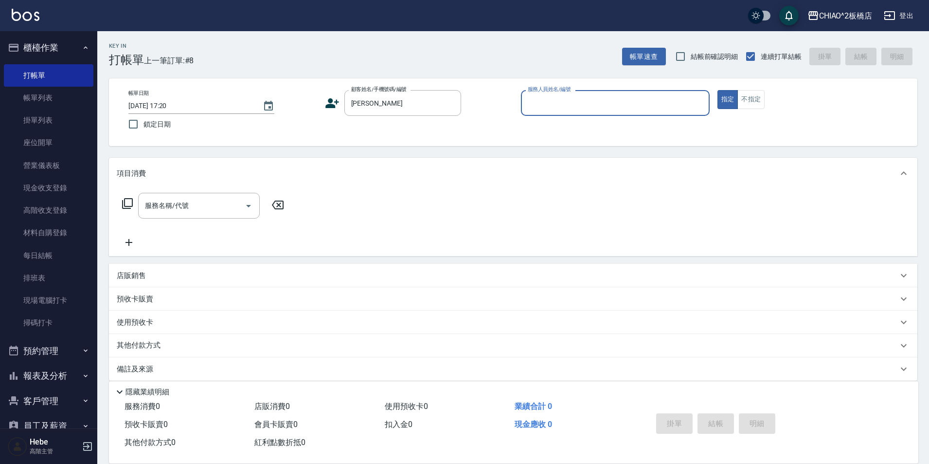
click at [555, 103] on input "服務人員姓名/編號" at bounding box center [615, 102] width 180 height 17
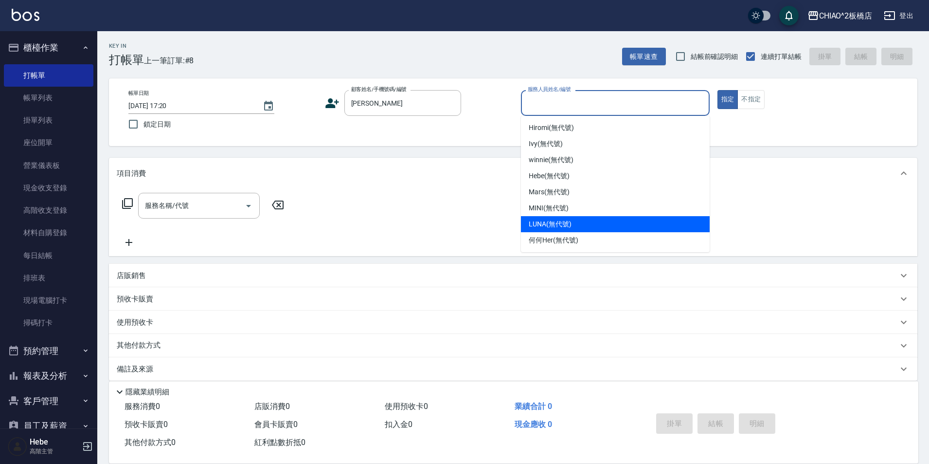
click at [546, 230] on div "LUNA (無代號)" at bounding box center [615, 224] width 189 height 16
type input "LUNA(無代號)"
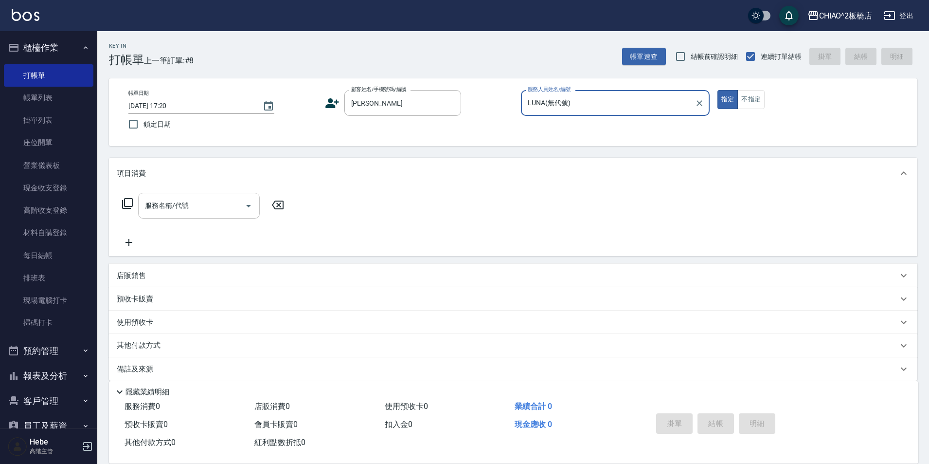
click at [194, 208] on input "服務名稱/代號" at bounding box center [192, 205] width 98 height 17
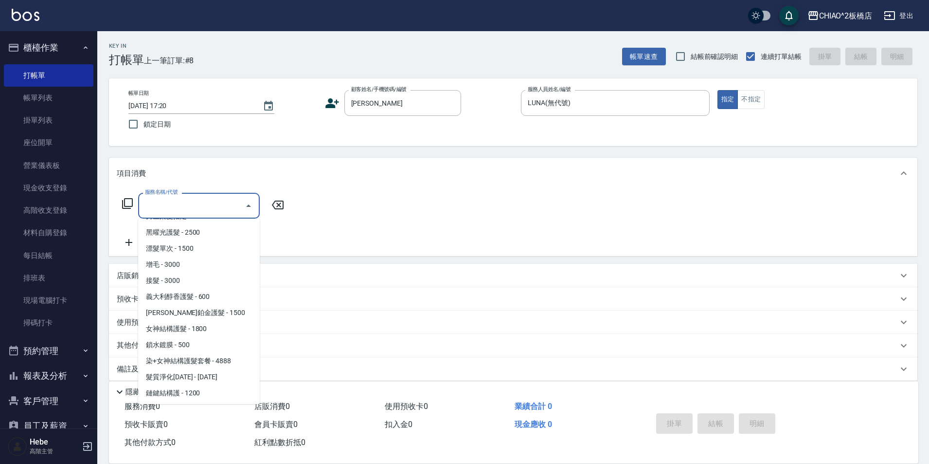
scroll to position [195, 0]
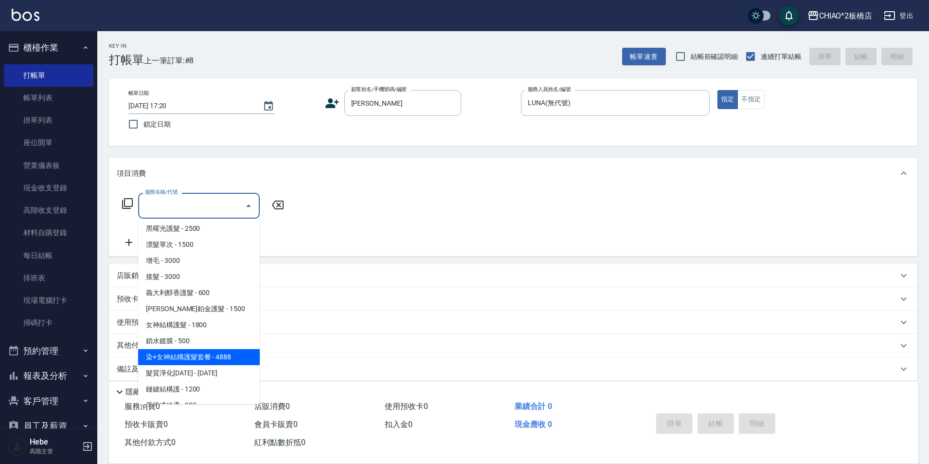
click at [199, 352] on span "染+女神結構護髮套餐 - 4888" at bounding box center [199, 357] width 122 height 16
type input "染+女神結構護髮套餐(126207)"
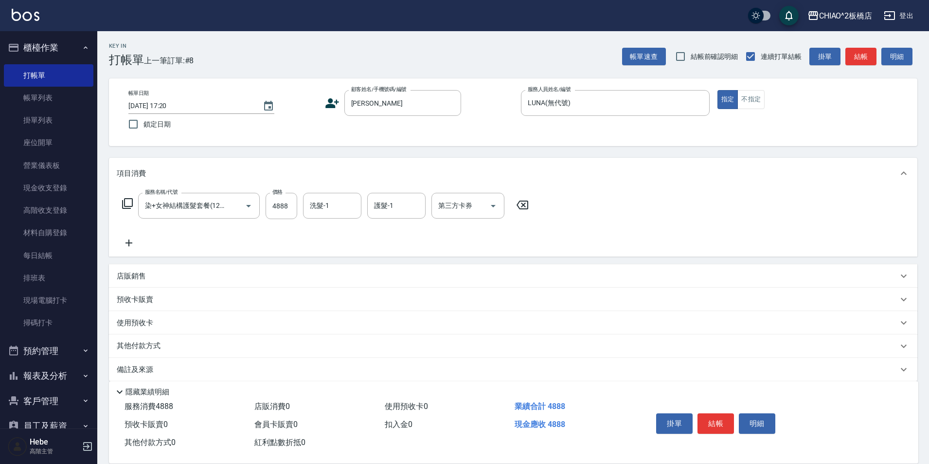
click at [128, 242] on icon at bounding box center [129, 243] width 24 height 12
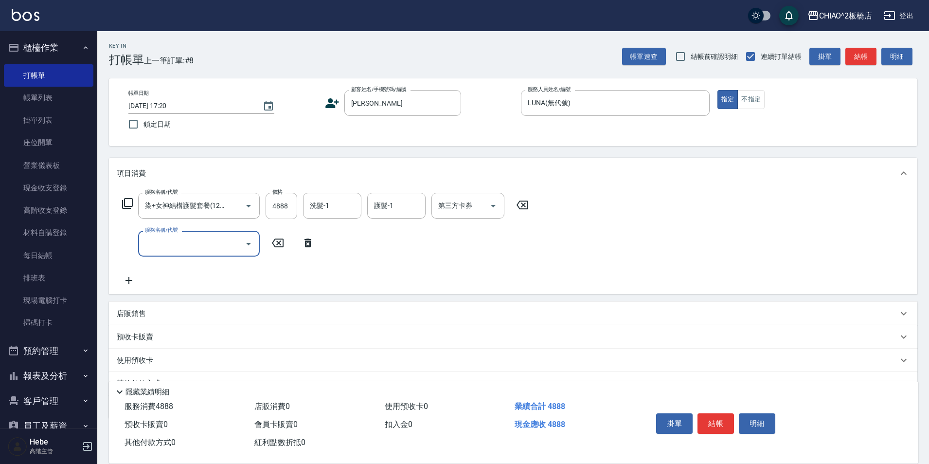
click at [180, 235] on div "服務名稱/代號 服務名稱/代號" at bounding box center [199, 244] width 122 height 26
click at [186, 247] on input "服務名稱/代號" at bounding box center [192, 243] width 98 height 17
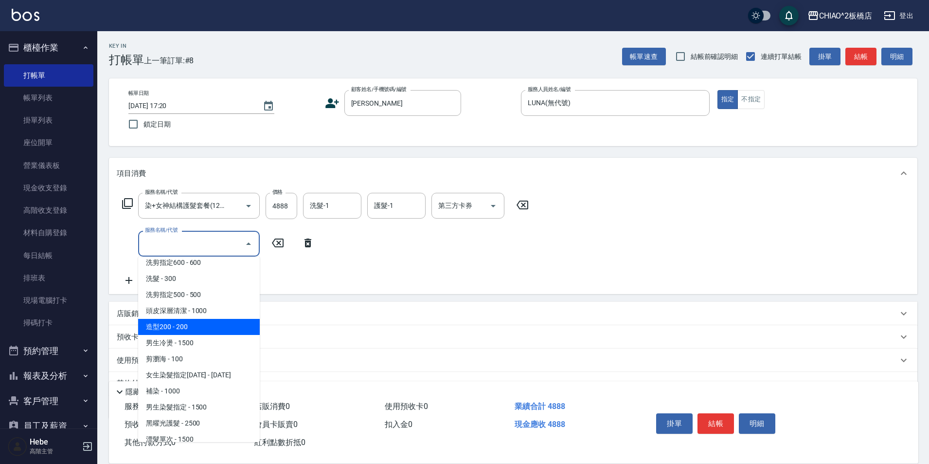
scroll to position [49, 0]
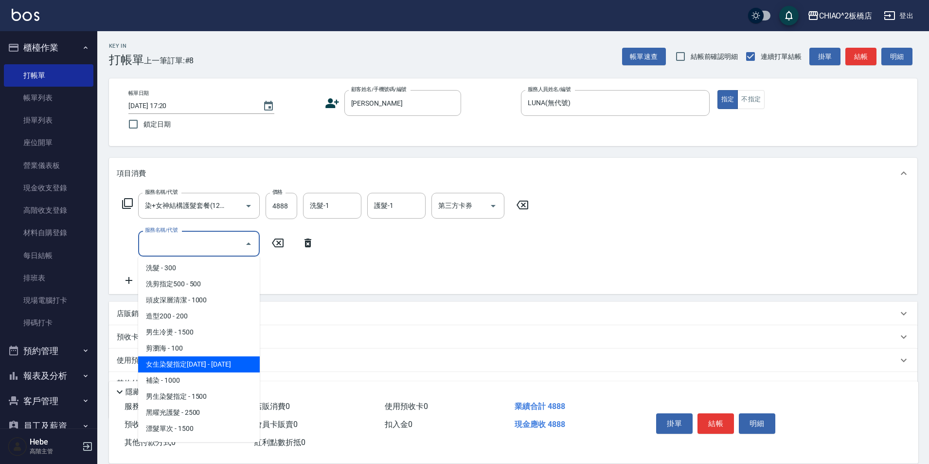
drag, startPoint x: 210, startPoint y: 365, endPoint x: 248, endPoint y: 298, distance: 77.4
click at [210, 365] on span "女生染髮指定[DATE] - [DATE]" at bounding box center [199, 364] width 122 height 16
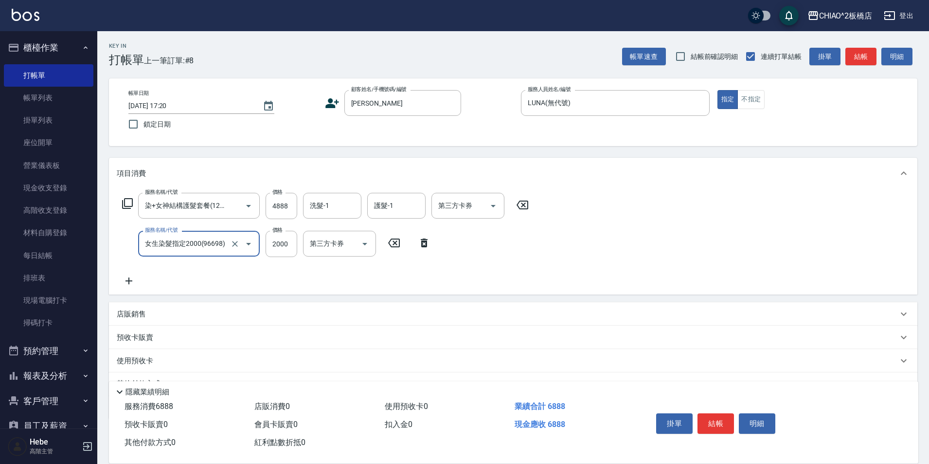
type input "女生染髮指定2000(96698)"
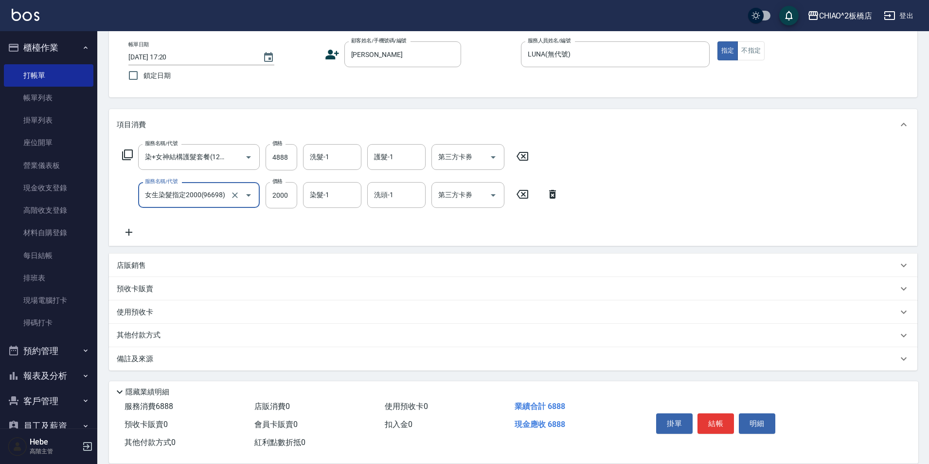
click at [146, 339] on p "其他付款方式" at bounding box center [141, 335] width 49 height 11
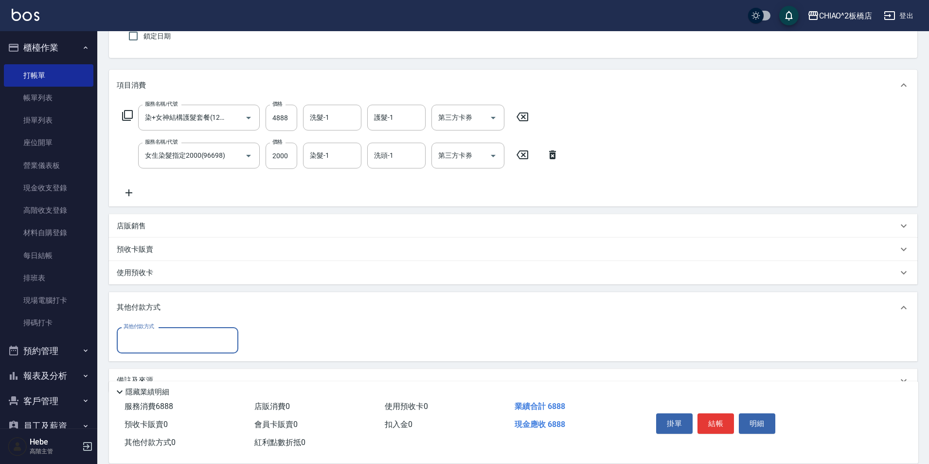
scroll to position [0, 0]
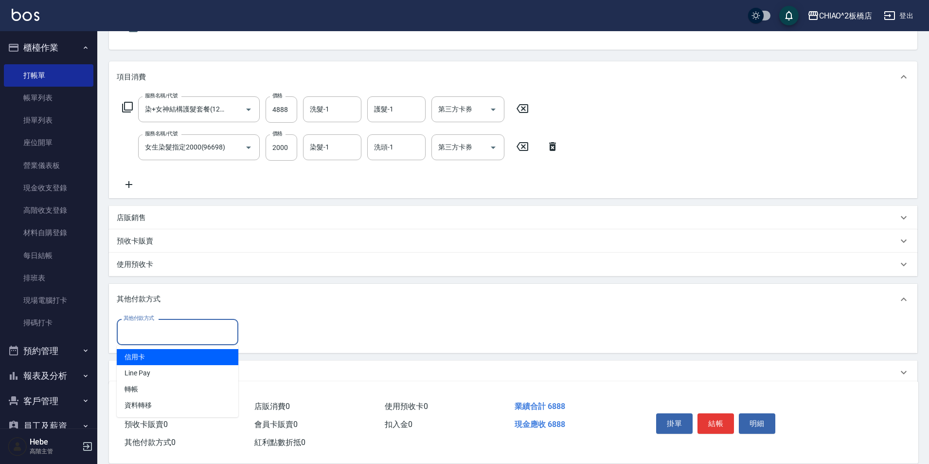
click at [146, 324] on input "其他付款方式" at bounding box center [177, 331] width 113 height 17
click at [146, 357] on span "信用卡" at bounding box center [178, 357] width 122 height 16
type input "信用卡"
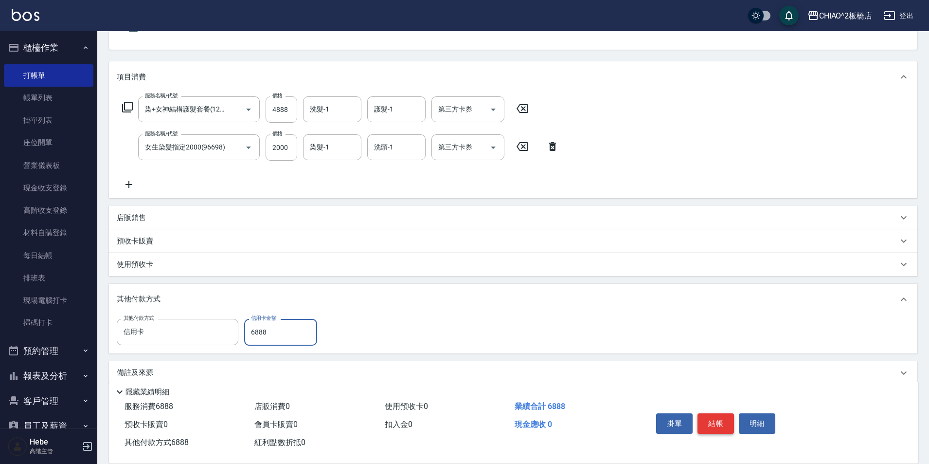
type input "6888"
click at [717, 414] on button "結帳" at bounding box center [716, 423] width 36 height 20
type input "[DATE] 17:45"
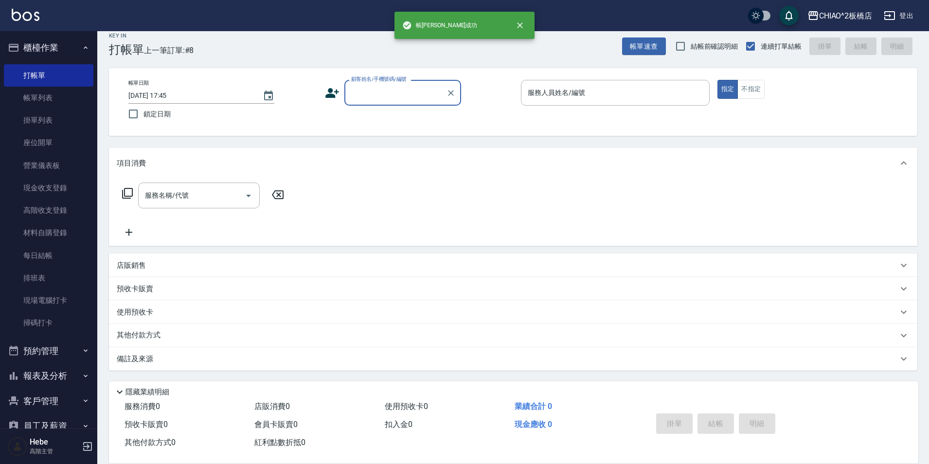
scroll to position [10, 0]
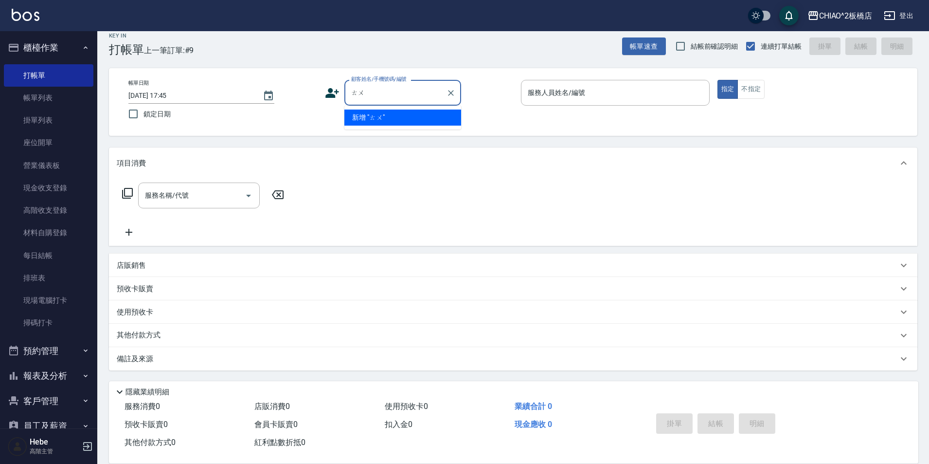
type input "兔"
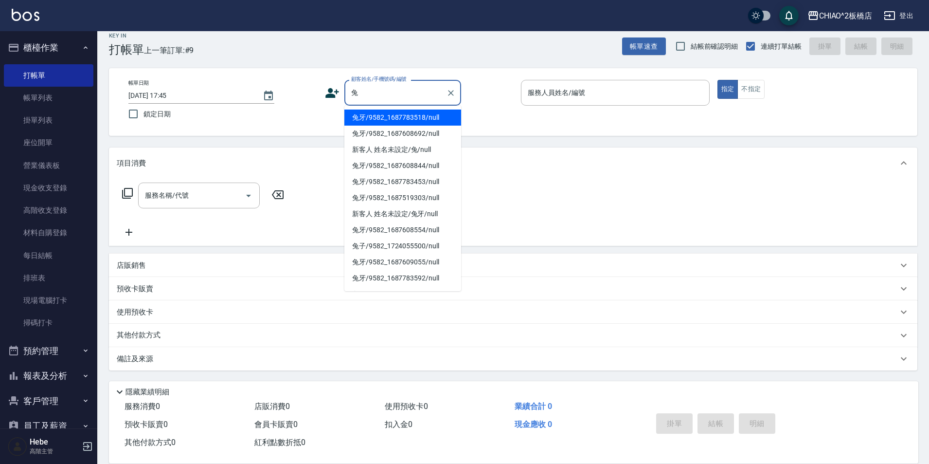
click at [396, 116] on li "兔牙/9582_1687783518/null" at bounding box center [402, 117] width 117 height 16
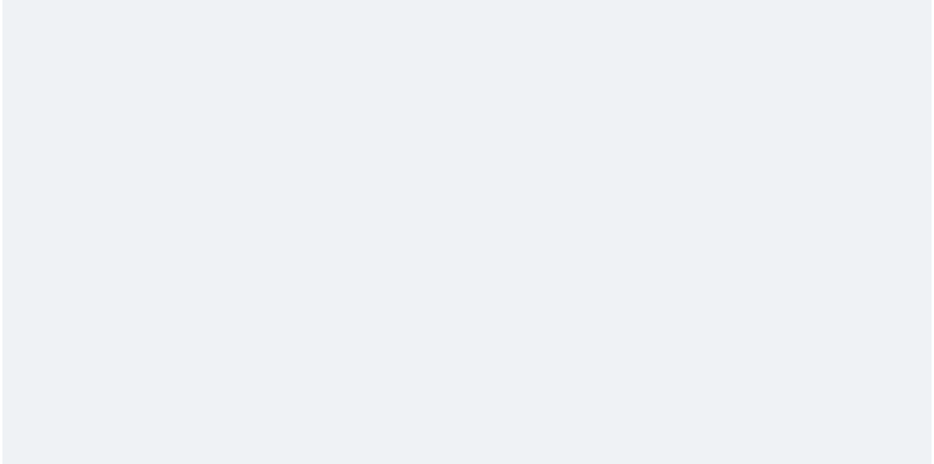
scroll to position [0, 0]
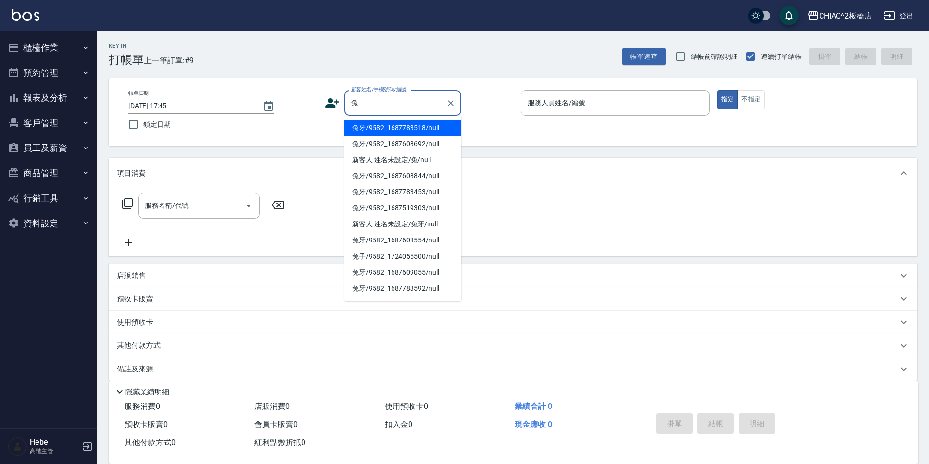
click at [400, 131] on li "兔牙/9582_1687783518/null" at bounding box center [402, 128] width 117 height 16
type input "兔牙/9582_1687783518/null"
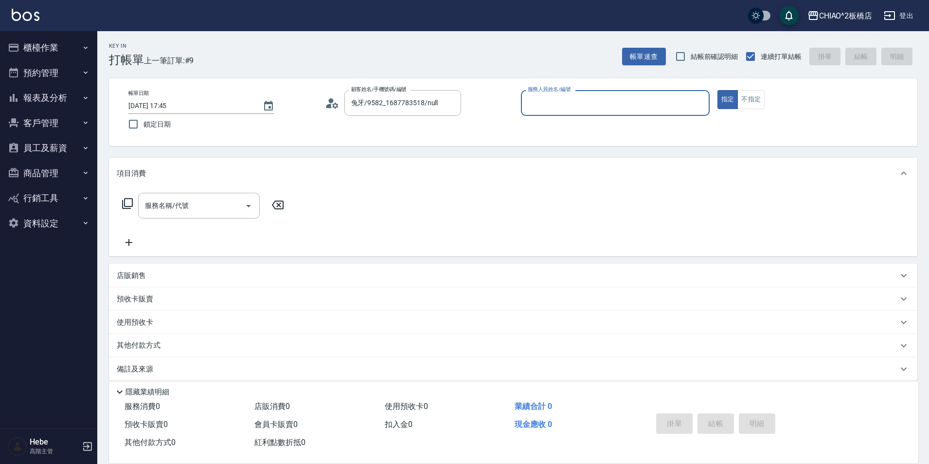
click at [558, 105] on input "服務人員姓名/編號" at bounding box center [615, 102] width 180 height 17
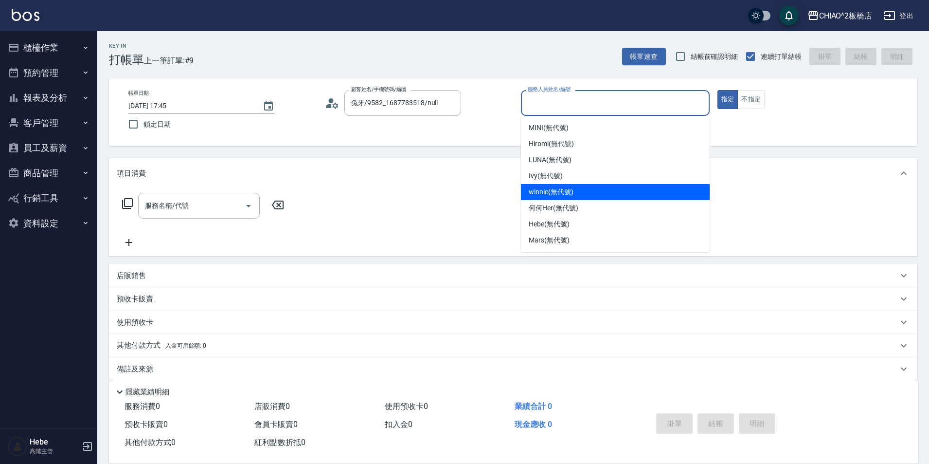
drag, startPoint x: 558, startPoint y: 187, endPoint x: 631, endPoint y: 162, distance: 77.9
click at [558, 187] on span "winnie (無代號)" at bounding box center [551, 192] width 44 height 10
type input "winnie(無代號)"
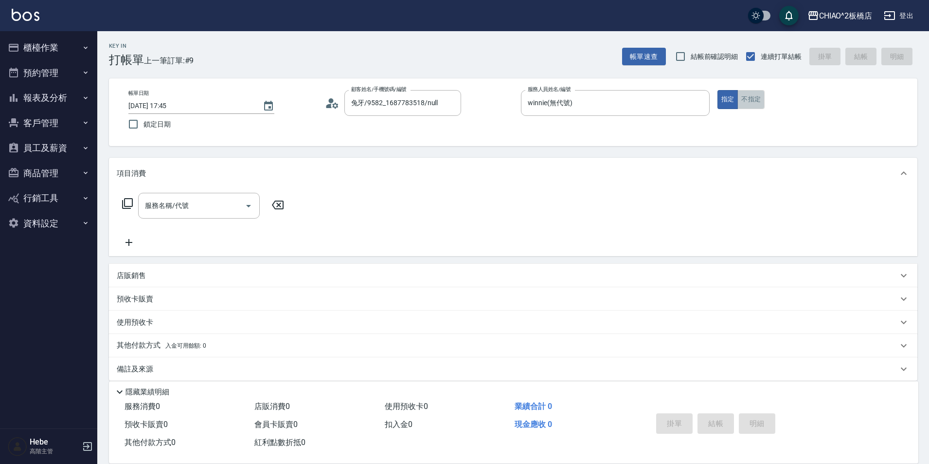
click at [751, 97] on button "不指定" at bounding box center [751, 99] width 27 height 19
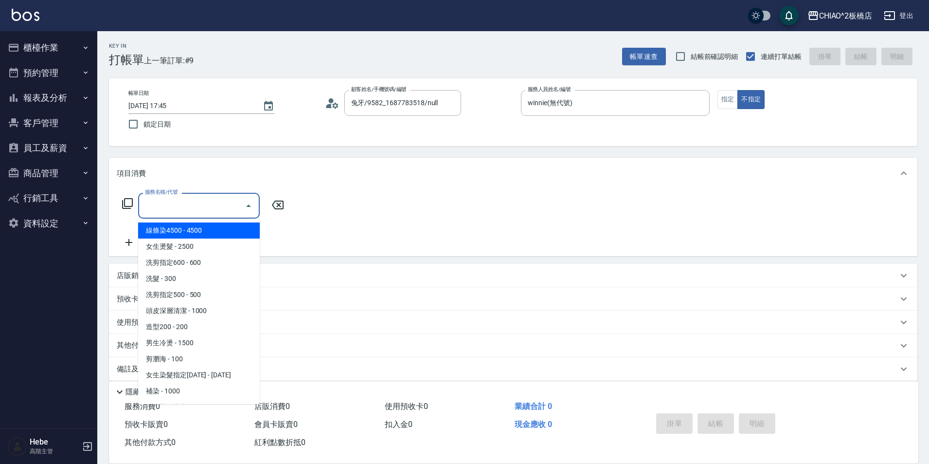
click at [171, 198] on div "服務名稱/代號 服務名稱/代號" at bounding box center [199, 206] width 122 height 26
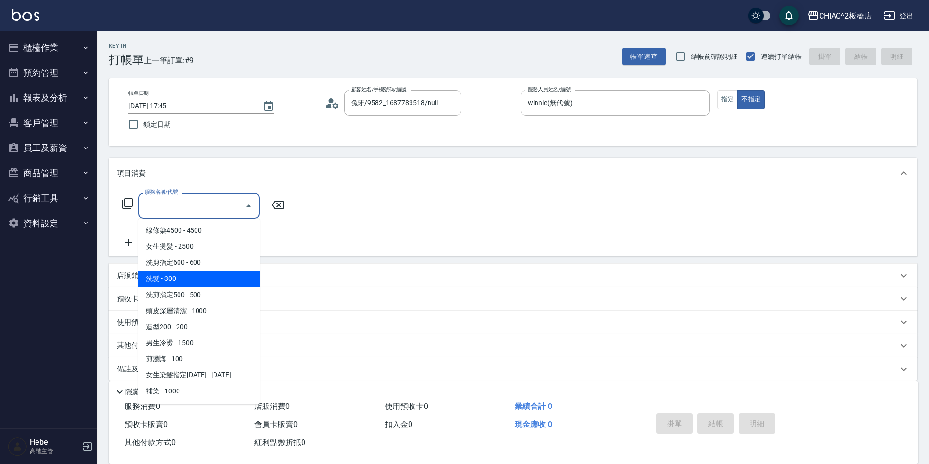
drag, startPoint x: 177, startPoint y: 278, endPoint x: 516, endPoint y: 350, distance: 346.2
click at [179, 278] on span "洗髮 - 300" at bounding box center [199, 279] width 122 height 16
type input "洗髮(96679)"
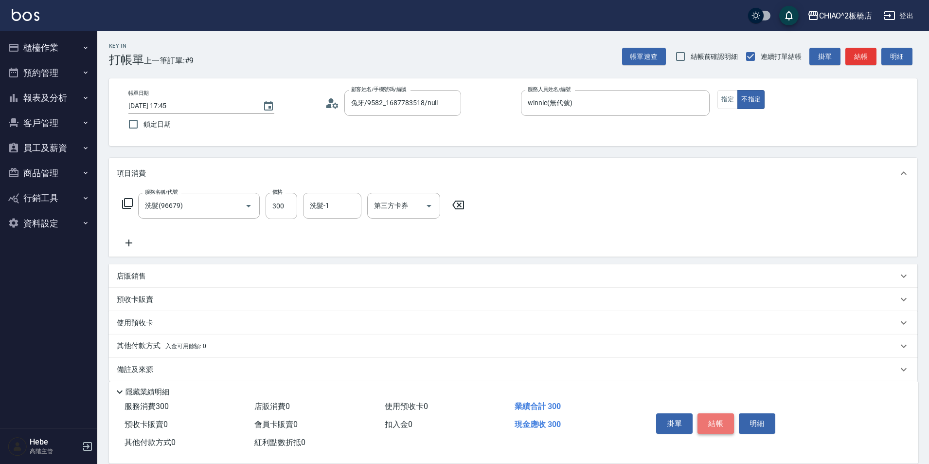
click at [713, 416] on button "結帳" at bounding box center [716, 423] width 36 height 20
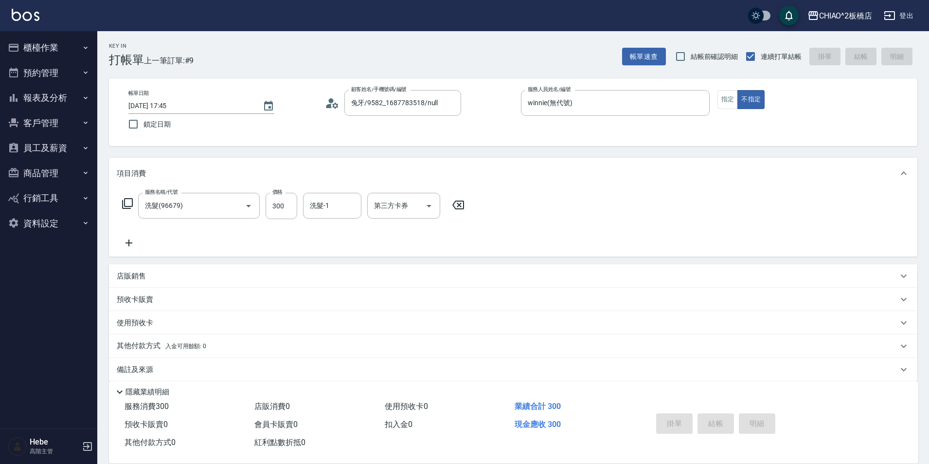
type input "2025/10/15 17:46"
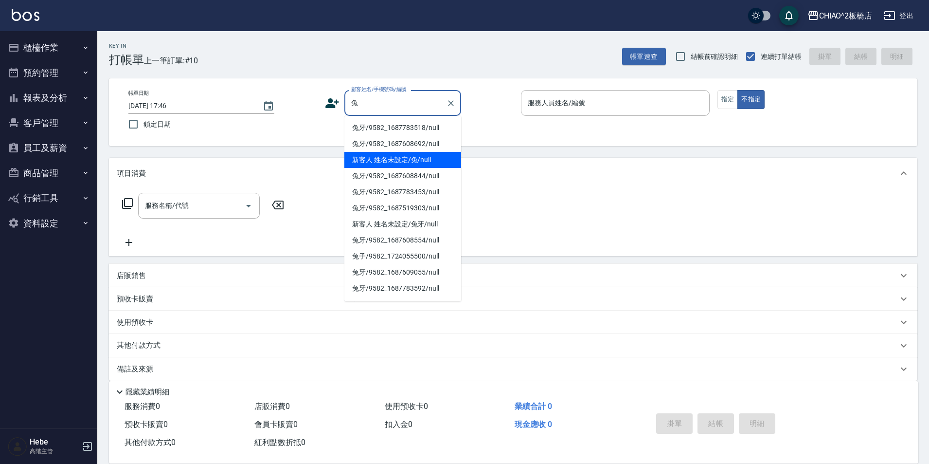
click at [416, 151] on li "兔牙/9582_1687608692/null" at bounding box center [402, 144] width 117 height 16
type input "兔牙/9582_1687608692/null"
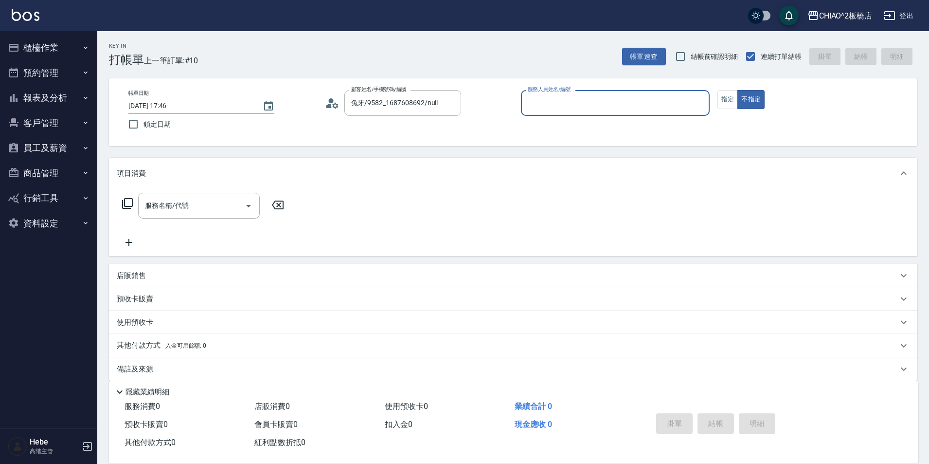
click at [552, 104] on input "服務人員姓名/編號" at bounding box center [615, 102] width 180 height 17
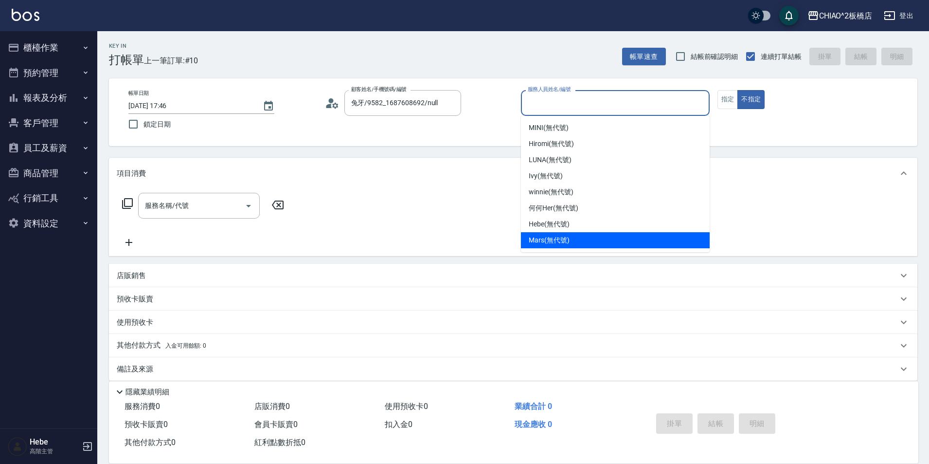
click at [536, 238] on span "Mars (無代號)" at bounding box center [549, 240] width 41 height 10
type input "Mars(無代號)"
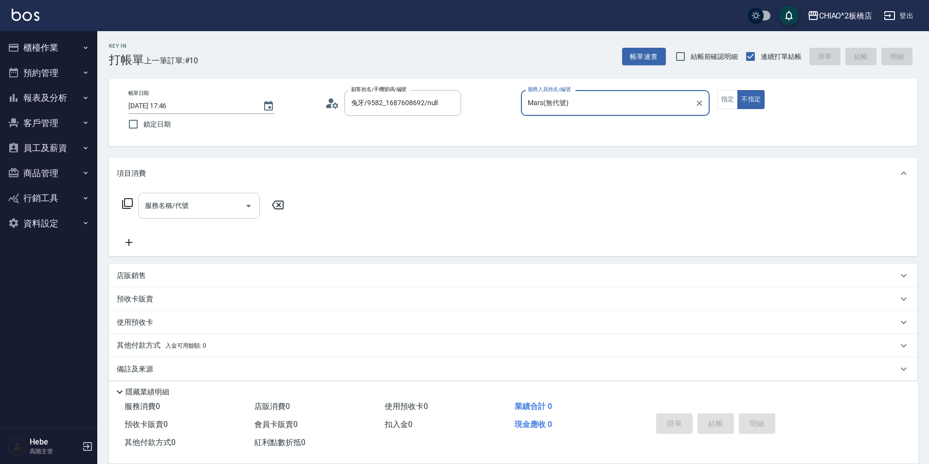
click at [201, 214] on input "服務名稱/代號" at bounding box center [192, 205] width 98 height 17
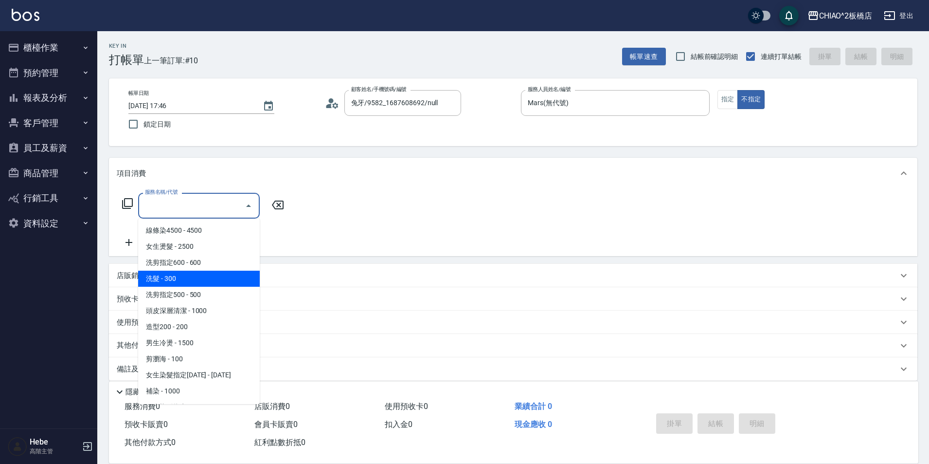
click at [188, 275] on span "洗髮 - 300" at bounding box center [199, 279] width 122 height 16
type input "洗髮(96679)"
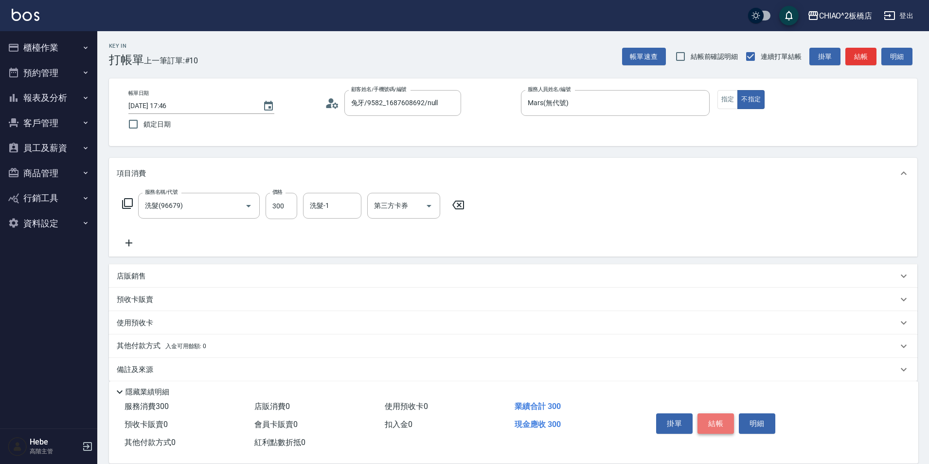
click at [714, 417] on button "結帳" at bounding box center [716, 423] width 36 height 20
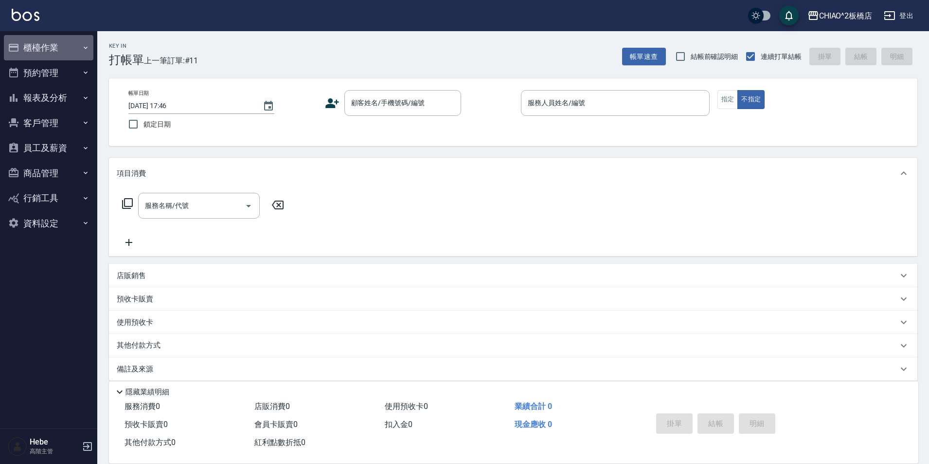
click at [58, 52] on button "櫃檯作業" at bounding box center [49, 47] width 90 height 25
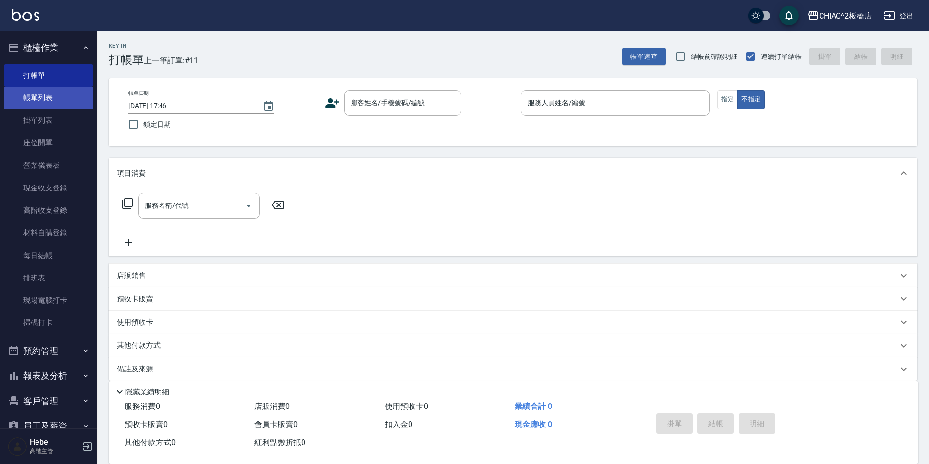
click at [59, 102] on link "帳單列表" at bounding box center [49, 98] width 90 height 22
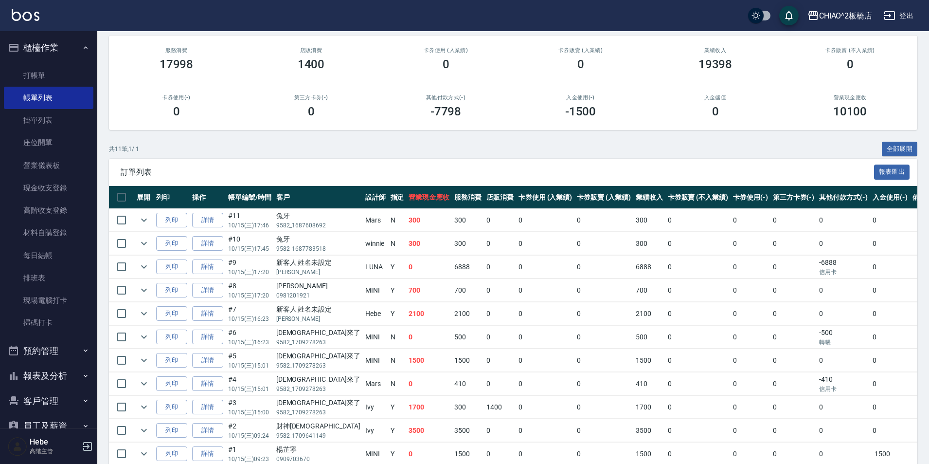
scroll to position [97, 0]
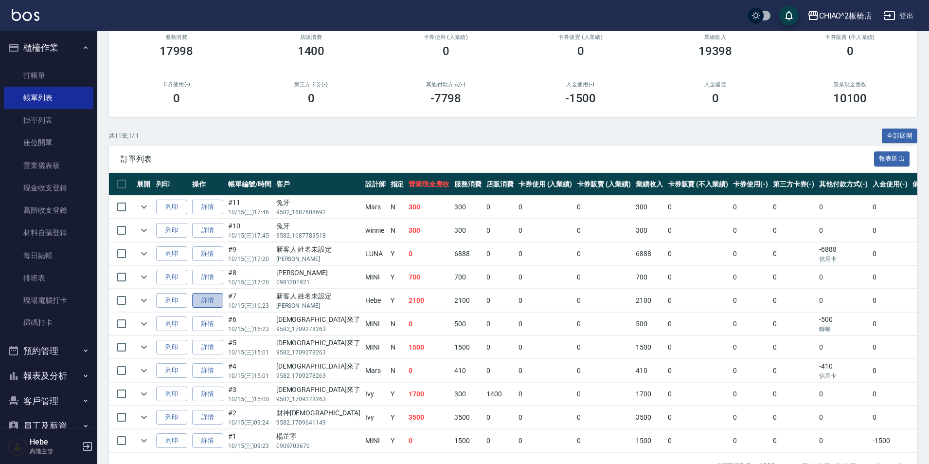
click at [213, 301] on link "詳情" at bounding box center [207, 300] width 31 height 15
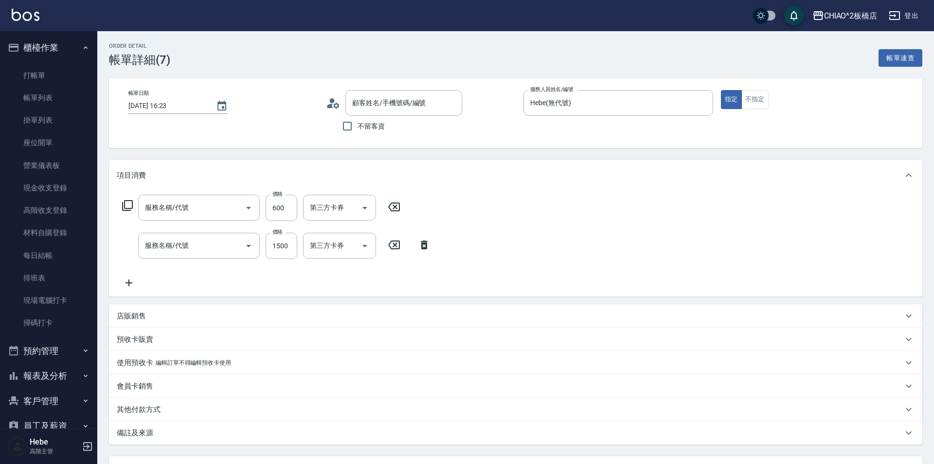
type input "[DATE] 16:23"
type input "Hebe(無代號)"
type input "新客人 姓名未設定/[PERSON_NAME]/null"
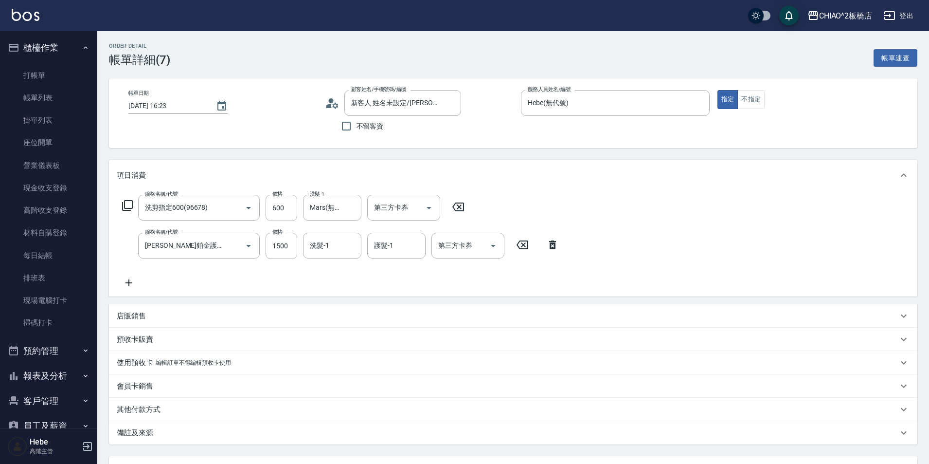
type input "洗剪指定600(96678)"
type input "[PERSON_NAME]鉑金護髮(126204)"
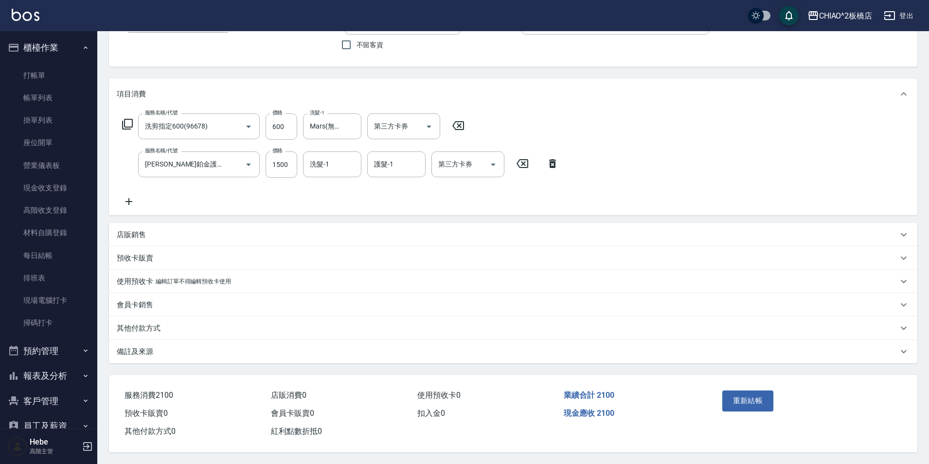
click at [154, 323] on p "其他付款方式" at bounding box center [139, 328] width 44 height 10
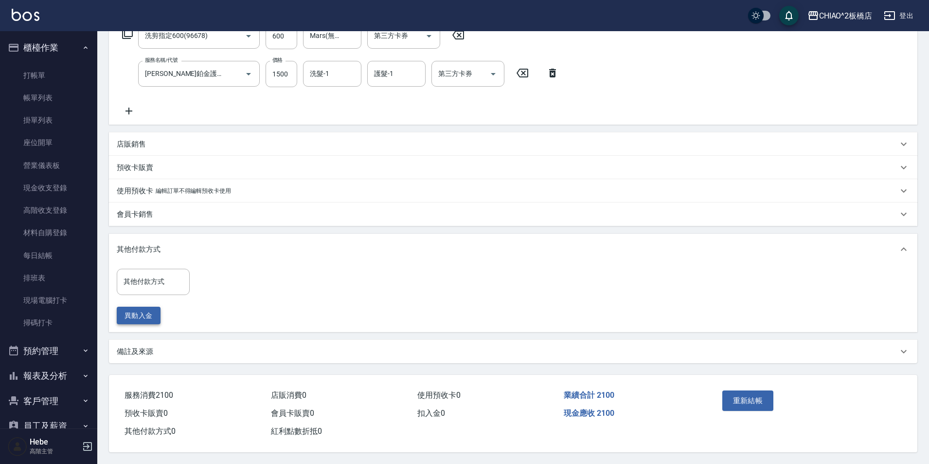
scroll to position [176, 0]
click at [158, 277] on input "其他付款方式" at bounding box center [153, 281] width 64 height 17
click at [152, 306] on span "信用卡" at bounding box center [153, 307] width 73 height 16
type input "信用卡"
click at [211, 283] on input "0" at bounding box center [232, 281] width 73 height 26
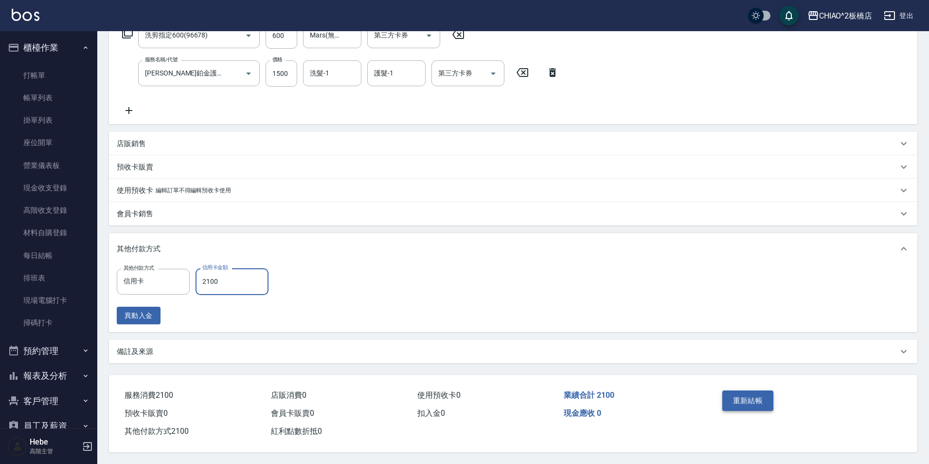
type input "2100"
click at [740, 396] on button "重新結帳" at bounding box center [749, 400] width 52 height 20
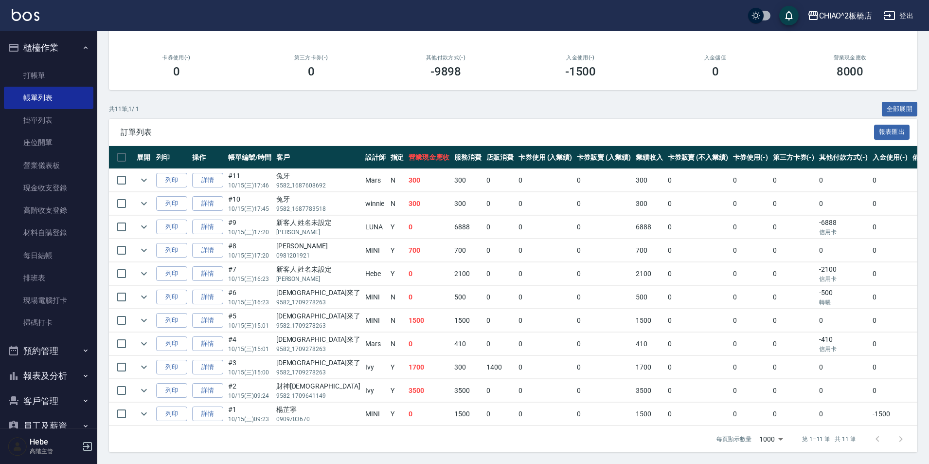
scroll to position [131, 0]
click at [51, 188] on link "現金收支登錄" at bounding box center [49, 188] width 90 height 22
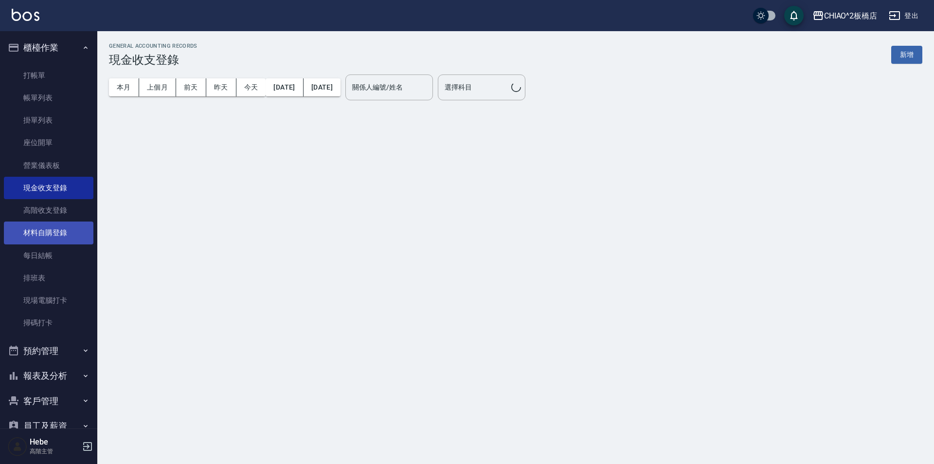
click at [55, 233] on link "材料自購登錄" at bounding box center [49, 232] width 90 height 22
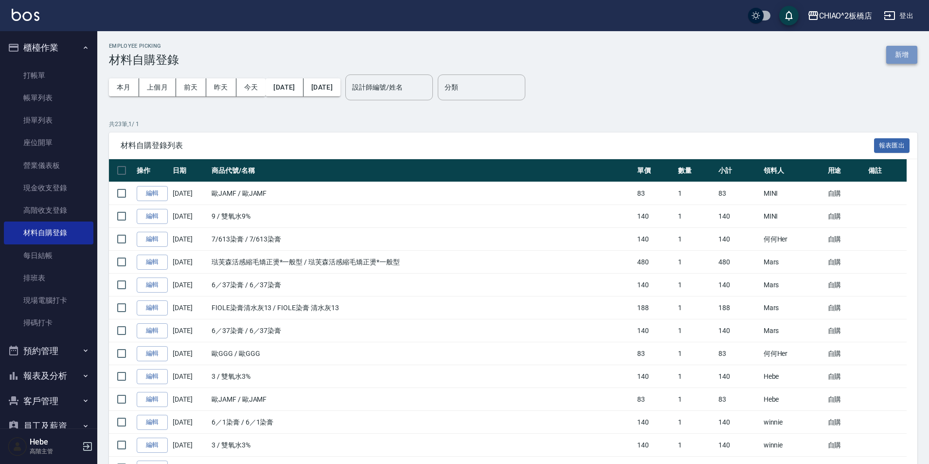
click at [898, 54] on button "新增" at bounding box center [901, 55] width 31 height 18
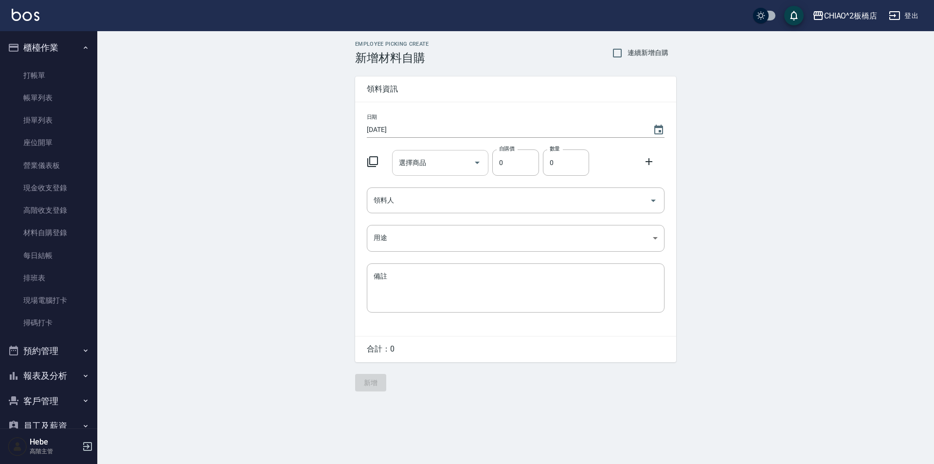
click at [458, 155] on input "選擇商品" at bounding box center [433, 162] width 73 height 17
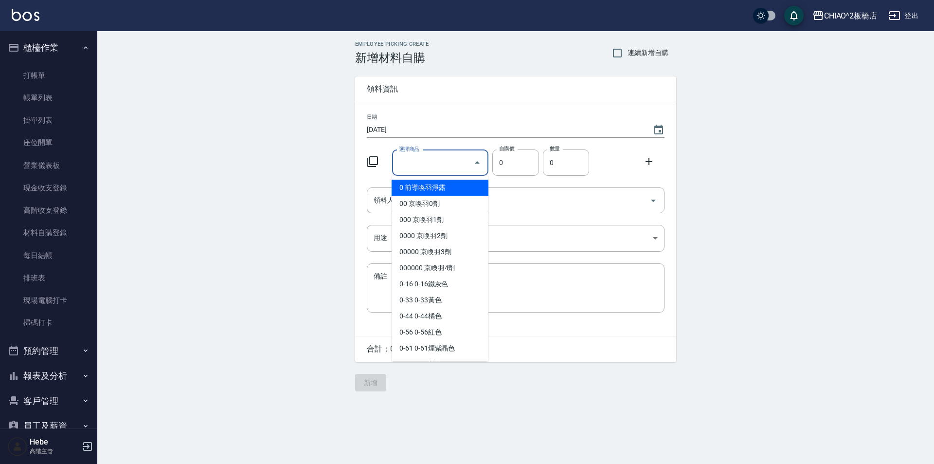
type input "雙氧水6%"
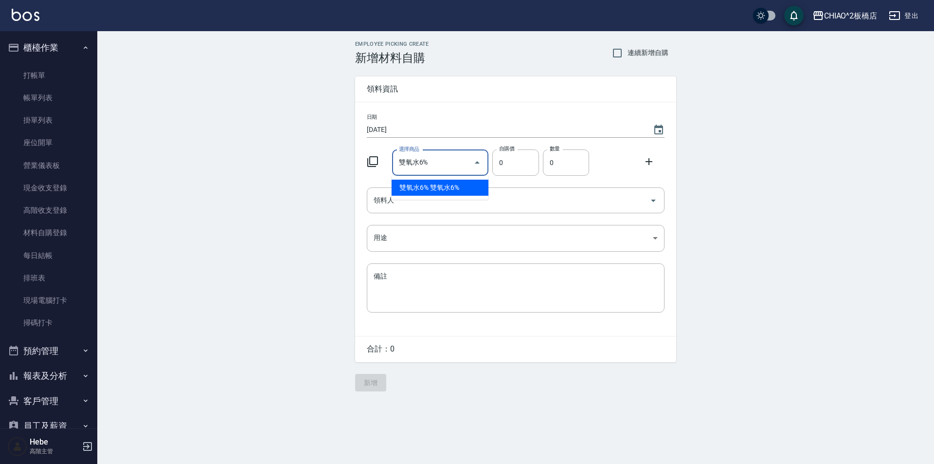
click at [447, 187] on li "雙氧水6% 雙氧水6%" at bounding box center [440, 188] width 97 height 16
type input "140"
type input "1"
click at [646, 162] on icon at bounding box center [649, 162] width 12 height 12
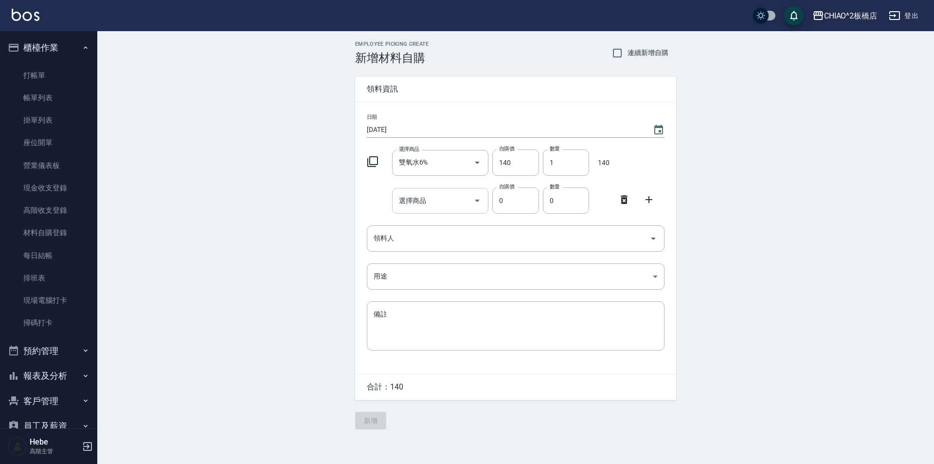
click at [464, 199] on input "選擇商品" at bounding box center [433, 200] width 73 height 17
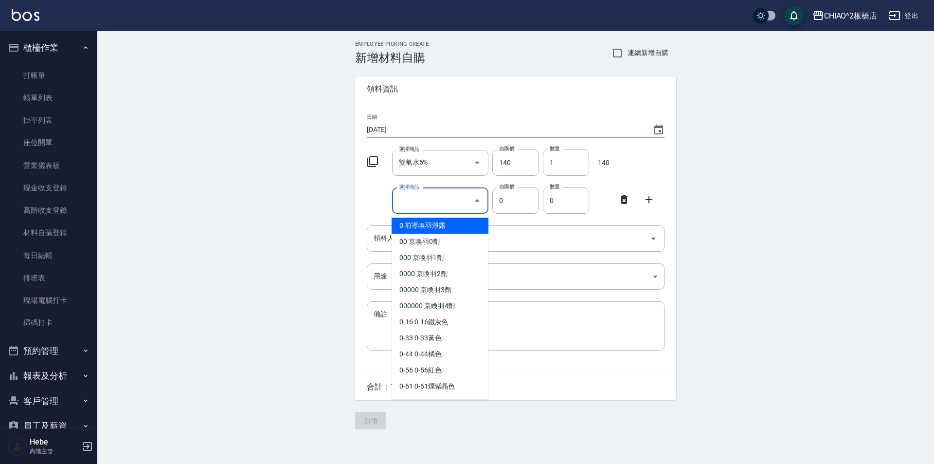
type input "雙氧水12%"
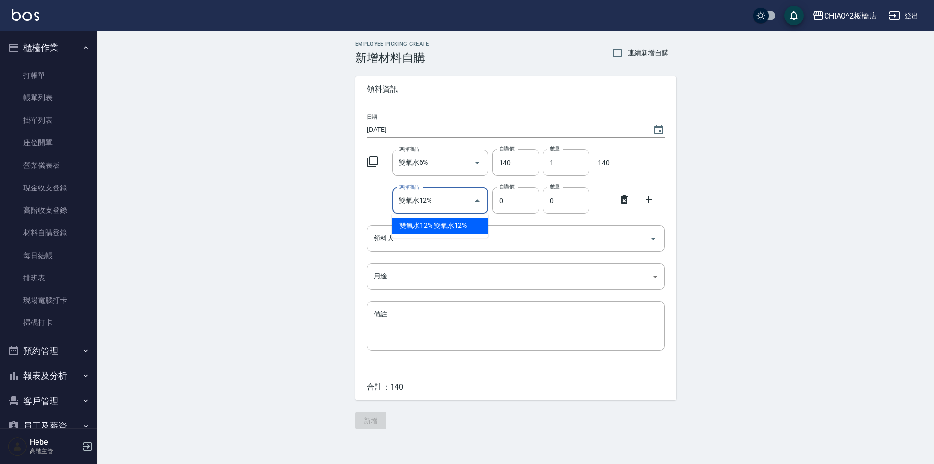
click at [447, 220] on li "雙氧水12% 雙氧水12%" at bounding box center [440, 225] width 97 height 16
type input "140"
type input "1"
click at [646, 199] on icon at bounding box center [649, 200] width 12 height 12
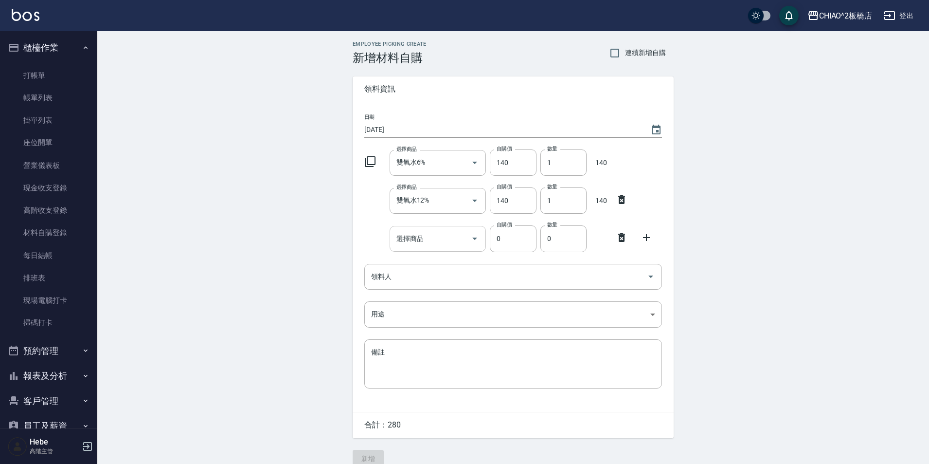
click at [447, 228] on div "選擇商品" at bounding box center [438, 239] width 97 height 26
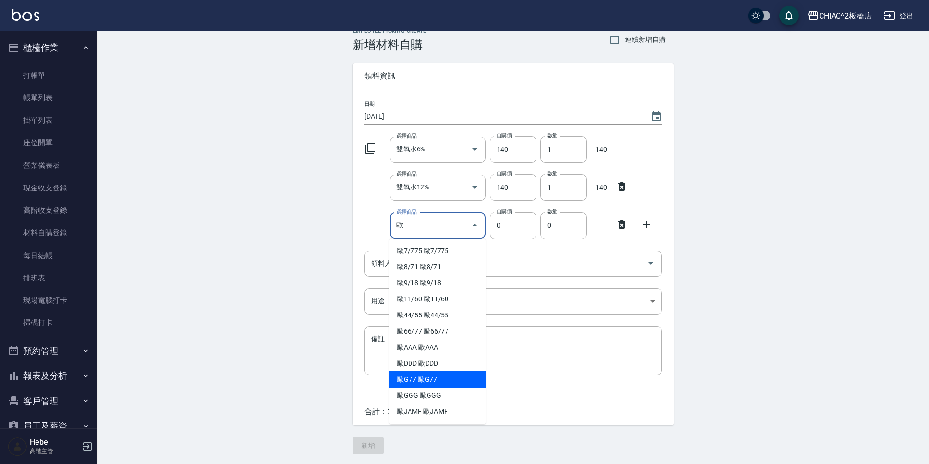
scroll to position [159, 0]
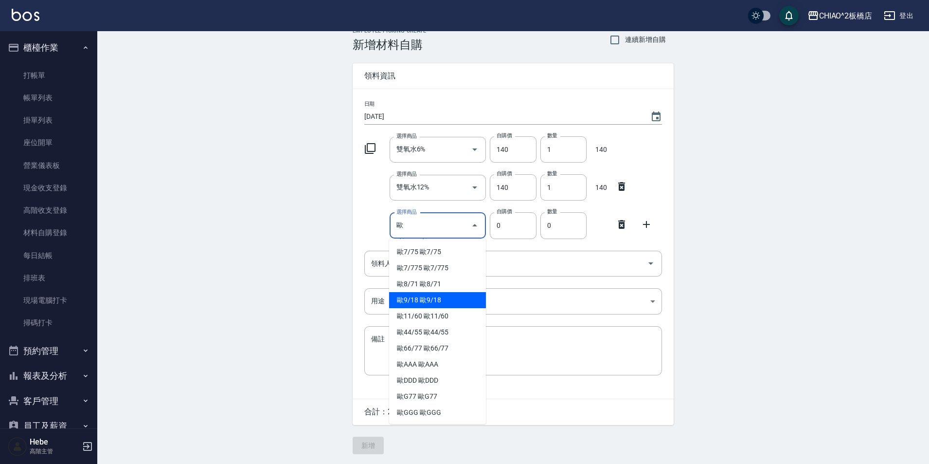
click at [430, 305] on li "歐9/18 歐9/18" at bounding box center [437, 300] width 97 height 16
type input "歐9/18"
type input "83"
type input "1"
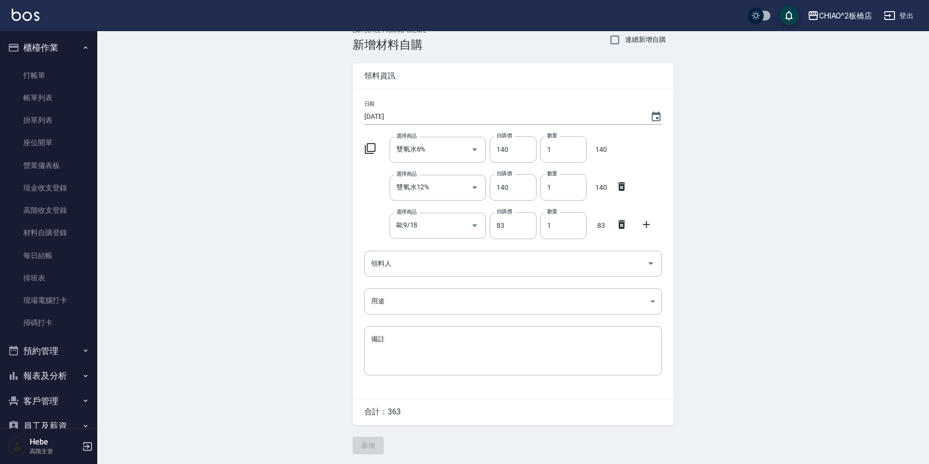
drag, startPoint x: 646, startPoint y: 224, endPoint x: 565, endPoint y: 243, distance: 83.6
click at [646, 224] on icon at bounding box center [647, 224] width 12 height 12
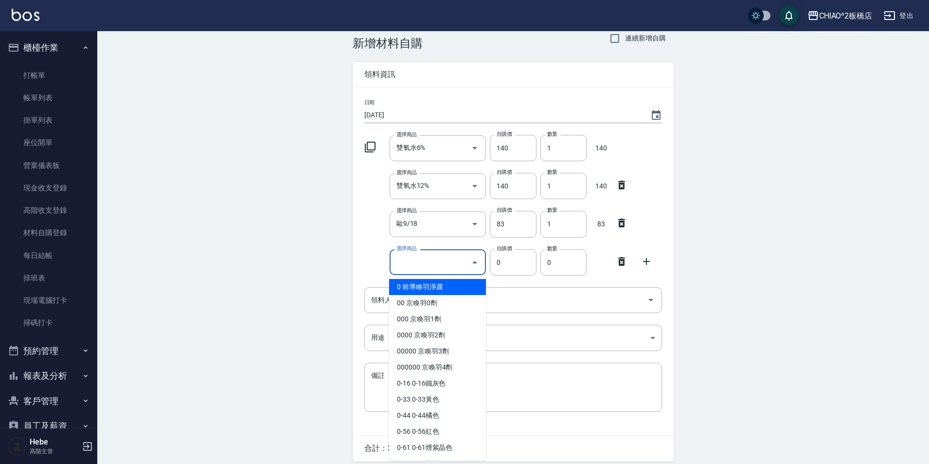
click at [418, 263] on input "選擇商品" at bounding box center [430, 261] width 73 height 17
type input "ㄢ"
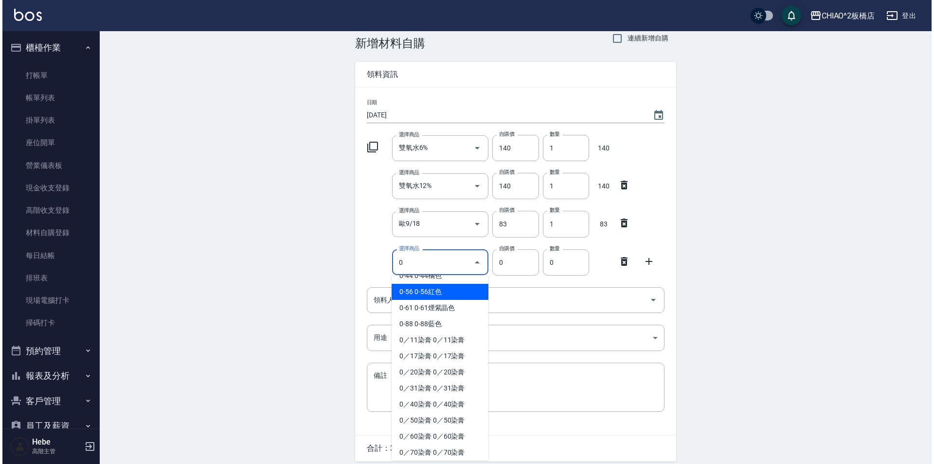
scroll to position [146, 0]
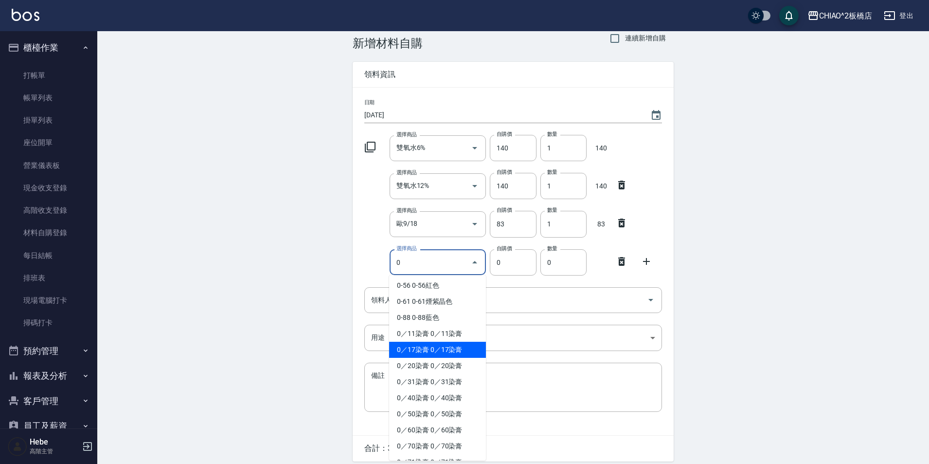
click at [411, 347] on li "0／17染膏 0／17染膏" at bounding box center [437, 350] width 97 height 16
type input "0／17染膏"
type input "140"
type input "1"
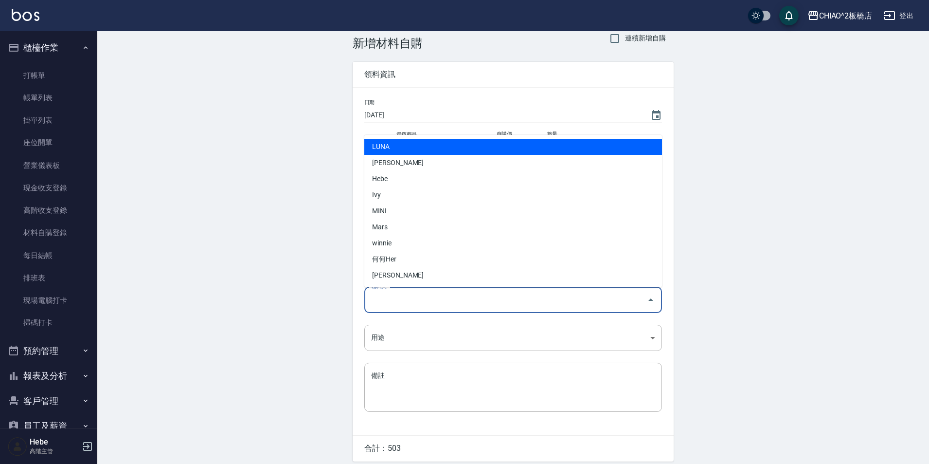
click at [414, 303] on input "領料人" at bounding box center [506, 299] width 274 height 17
click at [403, 148] on li "LUNA" at bounding box center [513, 147] width 298 height 16
type input "LUNA"
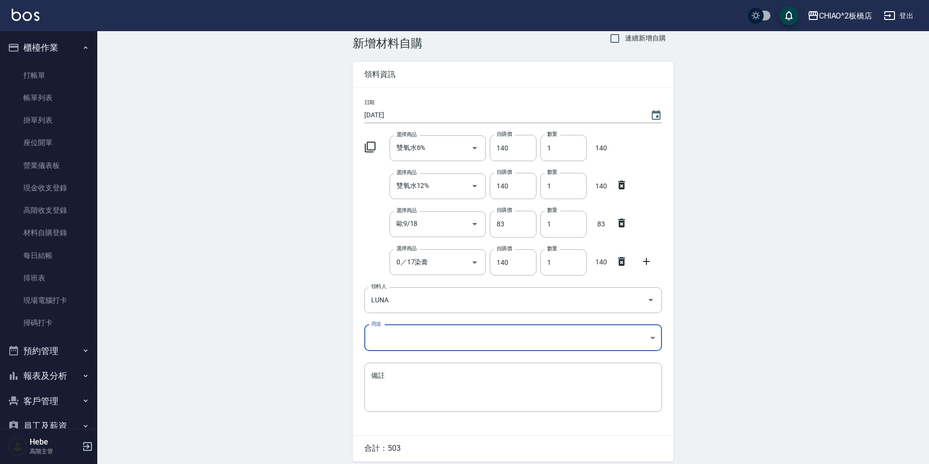
click at [387, 351] on div "日期 2025/10/15 選擇商品 雙氧水6% 選擇商品 自購價 140 自購價 數量 1 數量 140 選擇商品 雙氧水12% 選擇商品 自購價 140 …" at bounding box center [513, 261] width 321 height 347
click at [393, 330] on body "CHIAO^2板橋店 登出 櫃檯作業 打帳單 帳單列表 掛單列表 座位開單 營業儀表板 現金收支登錄 高階收支登錄 材料自購登錄 每日結帳 排班表 現場電腦打…" at bounding box center [464, 242] width 929 height 515
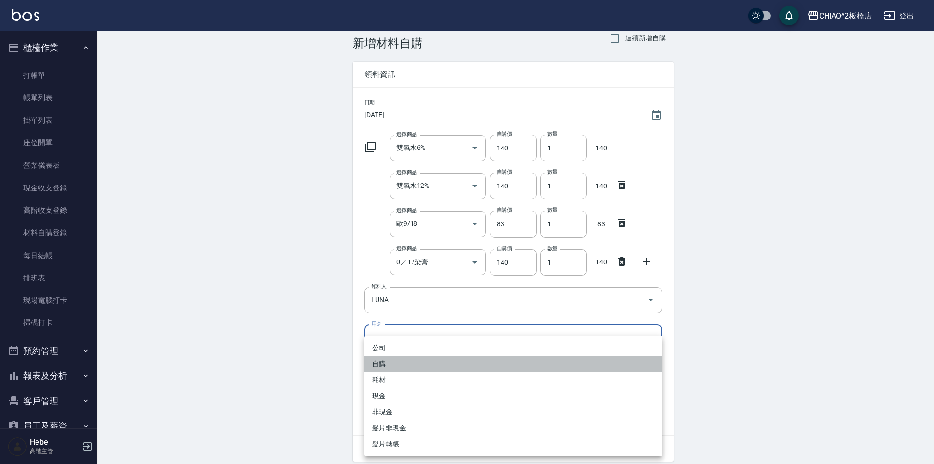
click at [383, 363] on li "自購" at bounding box center [513, 364] width 298 height 16
type input "自購"
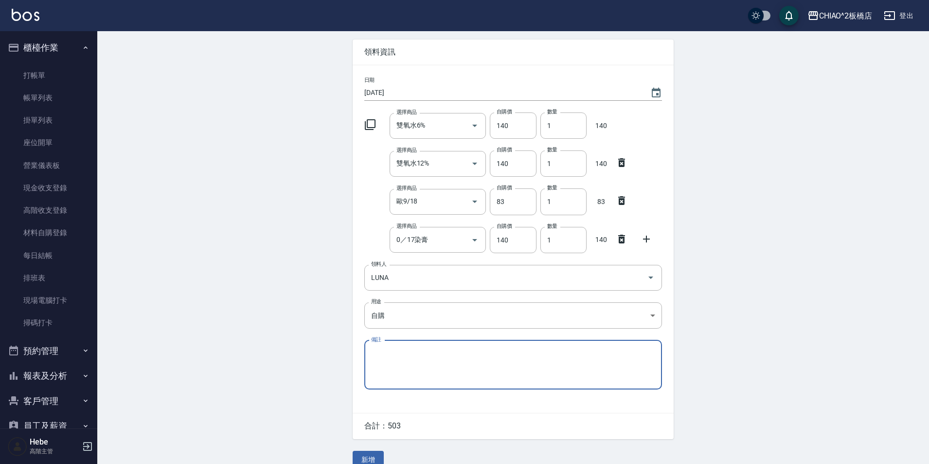
scroll to position [53, 0]
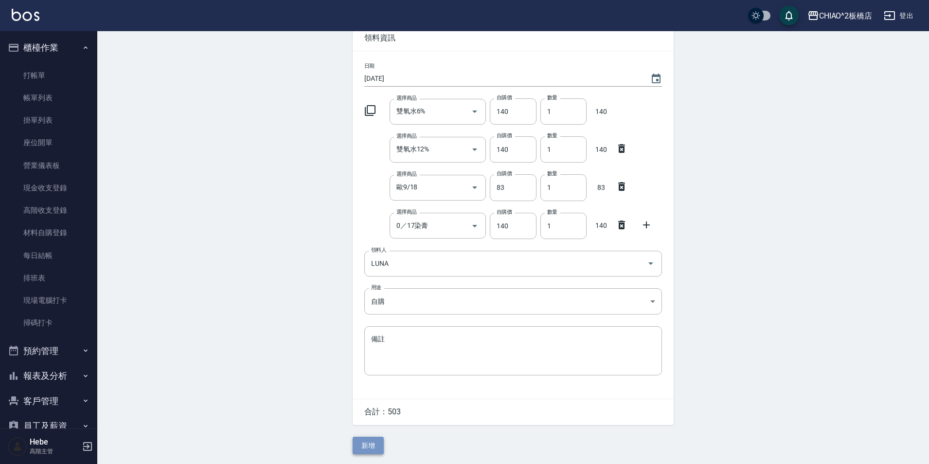
click at [370, 443] on button "新增" at bounding box center [368, 445] width 31 height 18
